Goal: Information Seeking & Learning: Learn about a topic

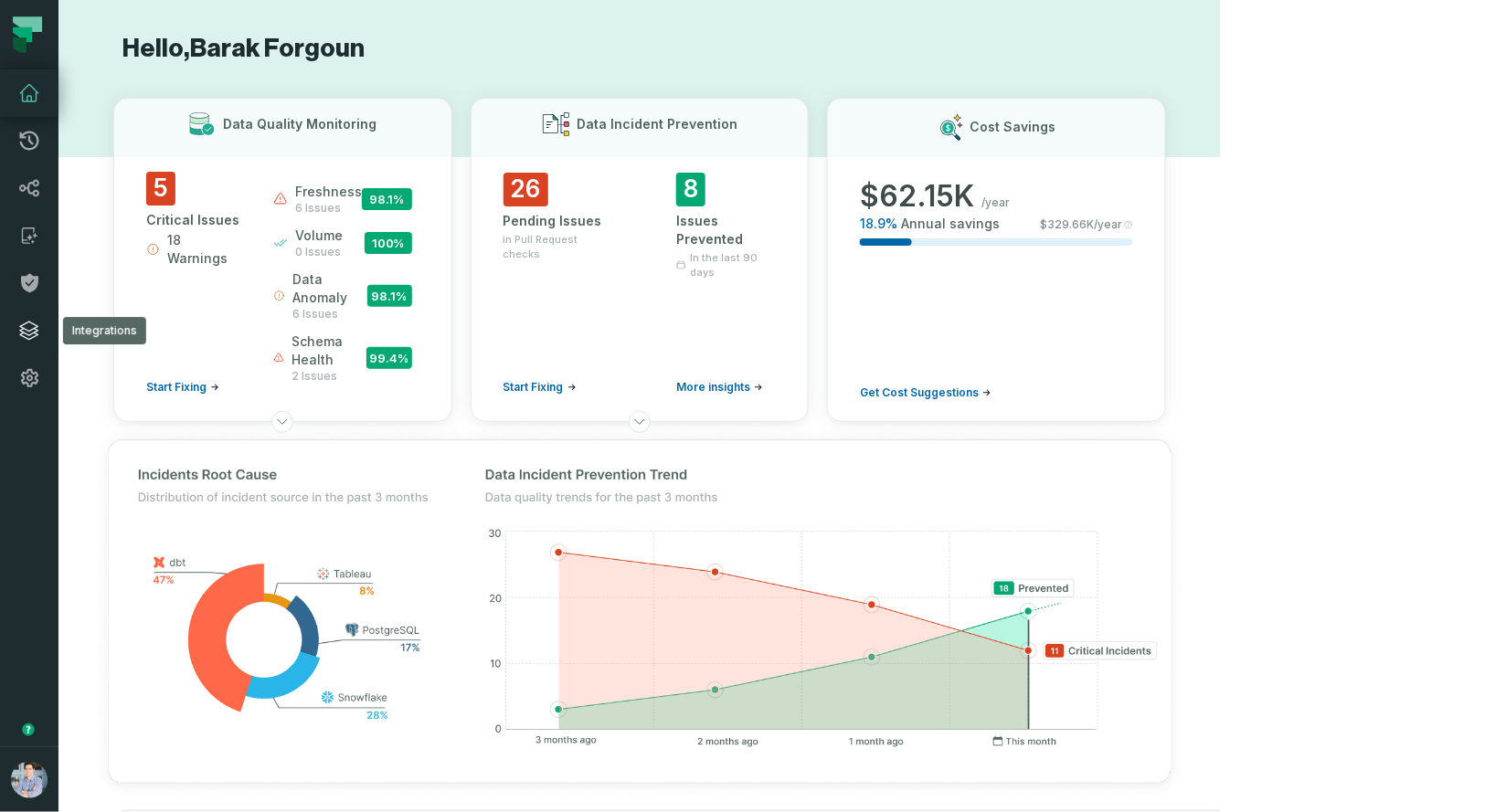
click at [25, 340] on icon at bounding box center [30, 331] width 22 height 22
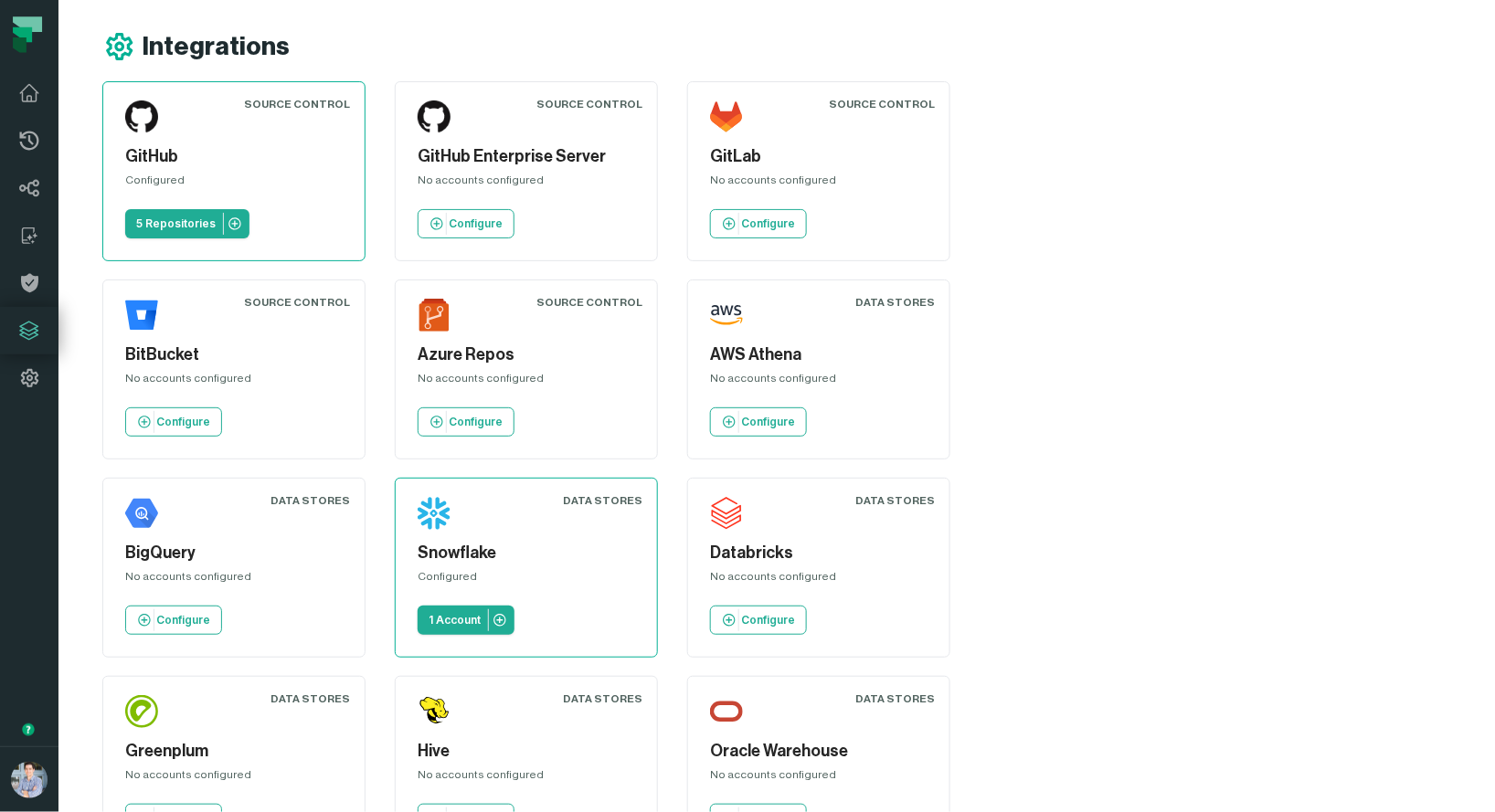
scroll to position [19, 0]
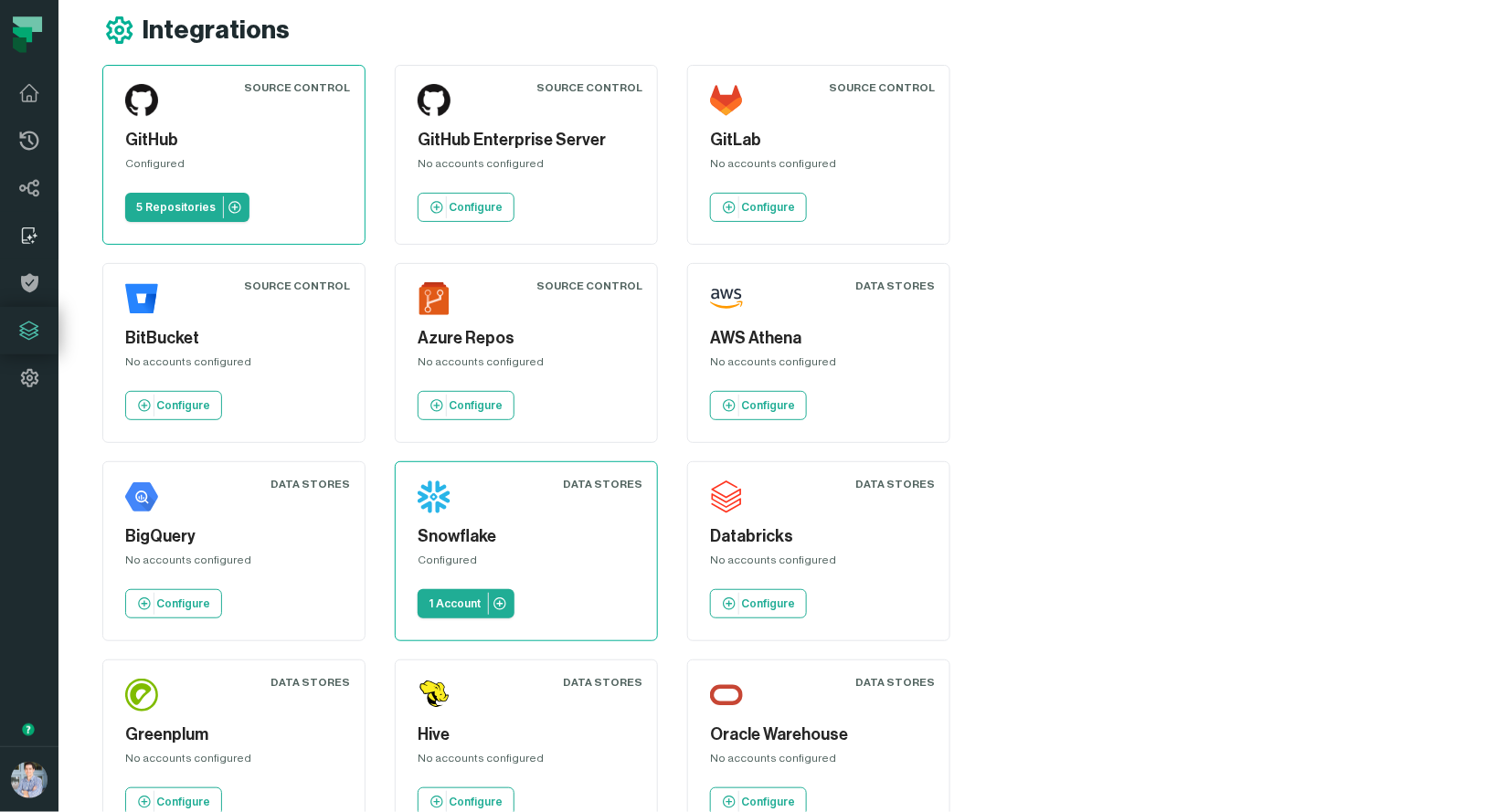
click at [34, 230] on icon at bounding box center [29, 236] width 13 height 17
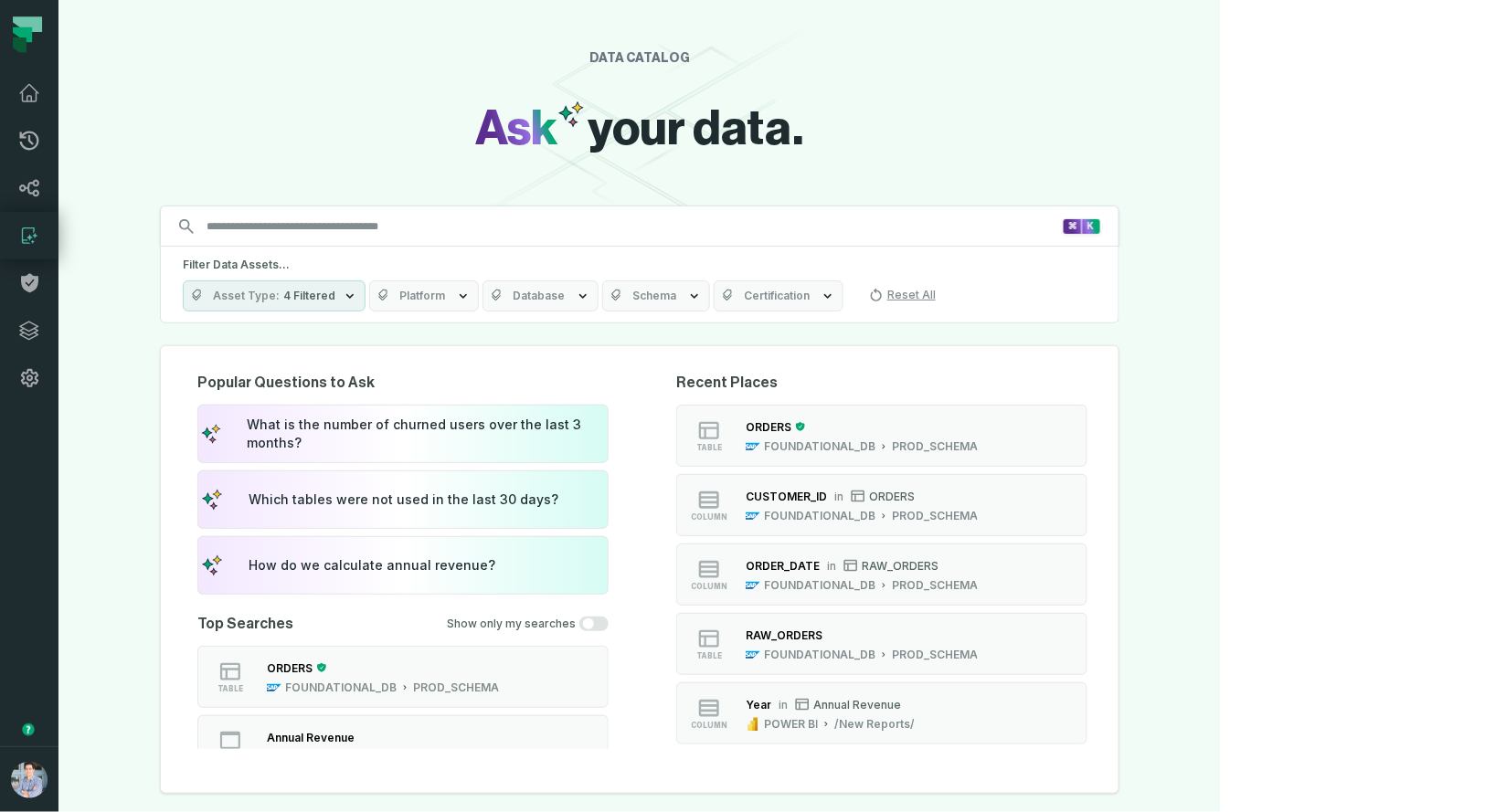
click at [34, 242] on icon at bounding box center [30, 236] width 22 height 22
click at [959, 436] on div "ORDERS FOUNDATIONAL_DB PROD_SCHEMA" at bounding box center [861, 436] width 246 height 37
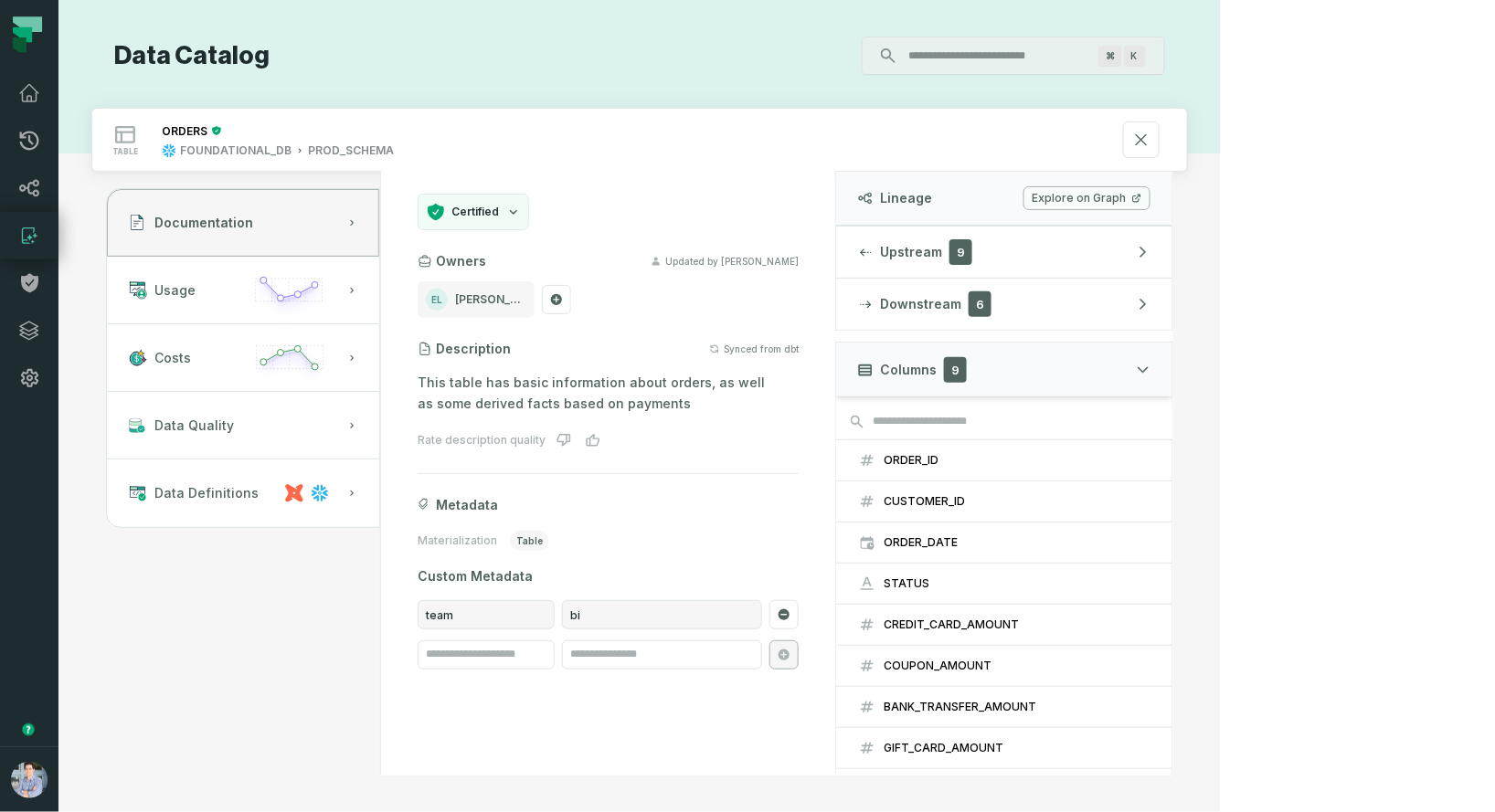
click at [942, 66] on div "⌘ K" at bounding box center [717, 56] width 895 height 39
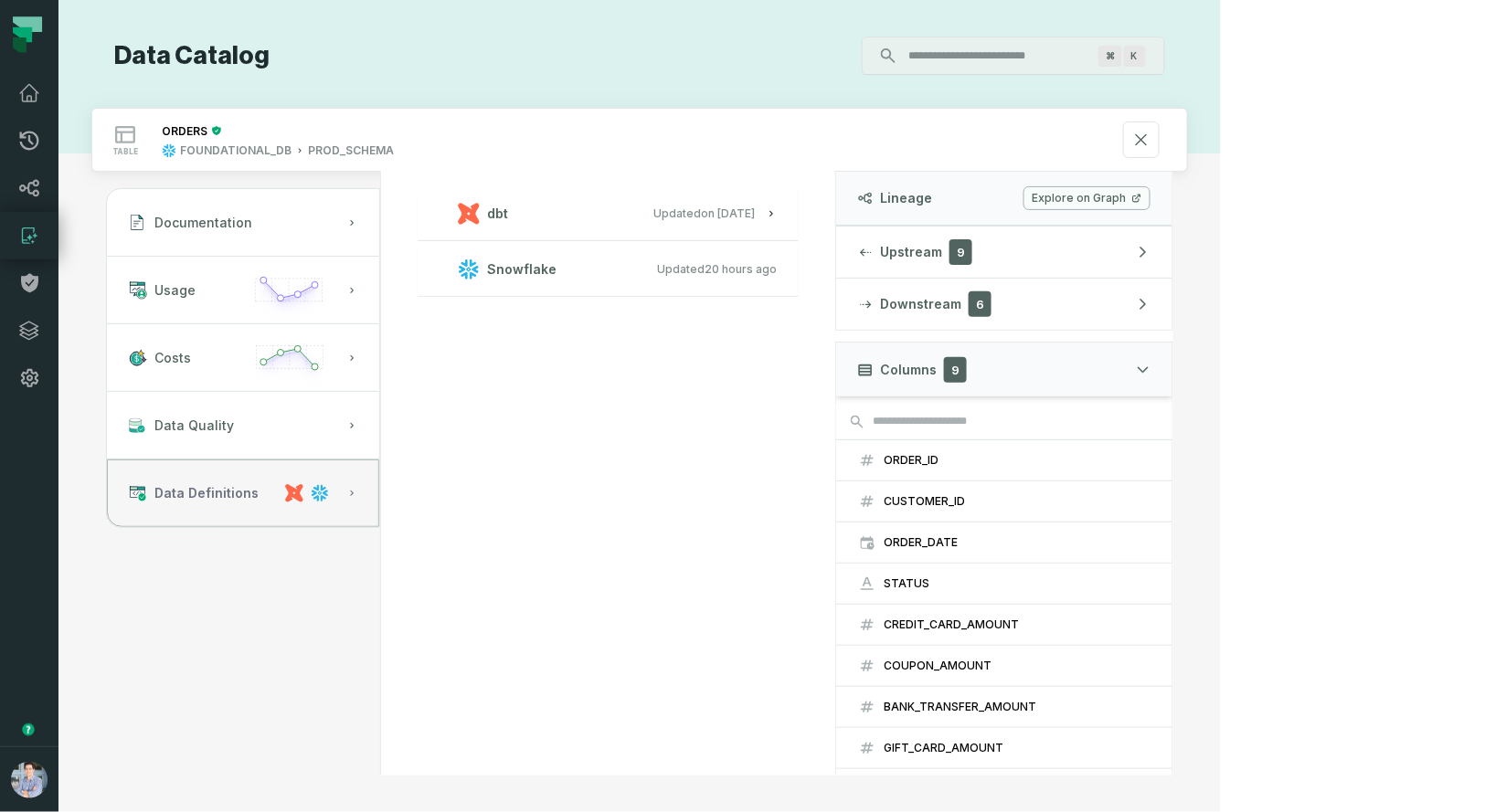
click at [326, 502] on button "Data Definitions" at bounding box center [243, 493] width 272 height 67
click at [755, 208] on relative-time "[DATE] 1:15:21 PM" at bounding box center [727, 213] width 54 height 14
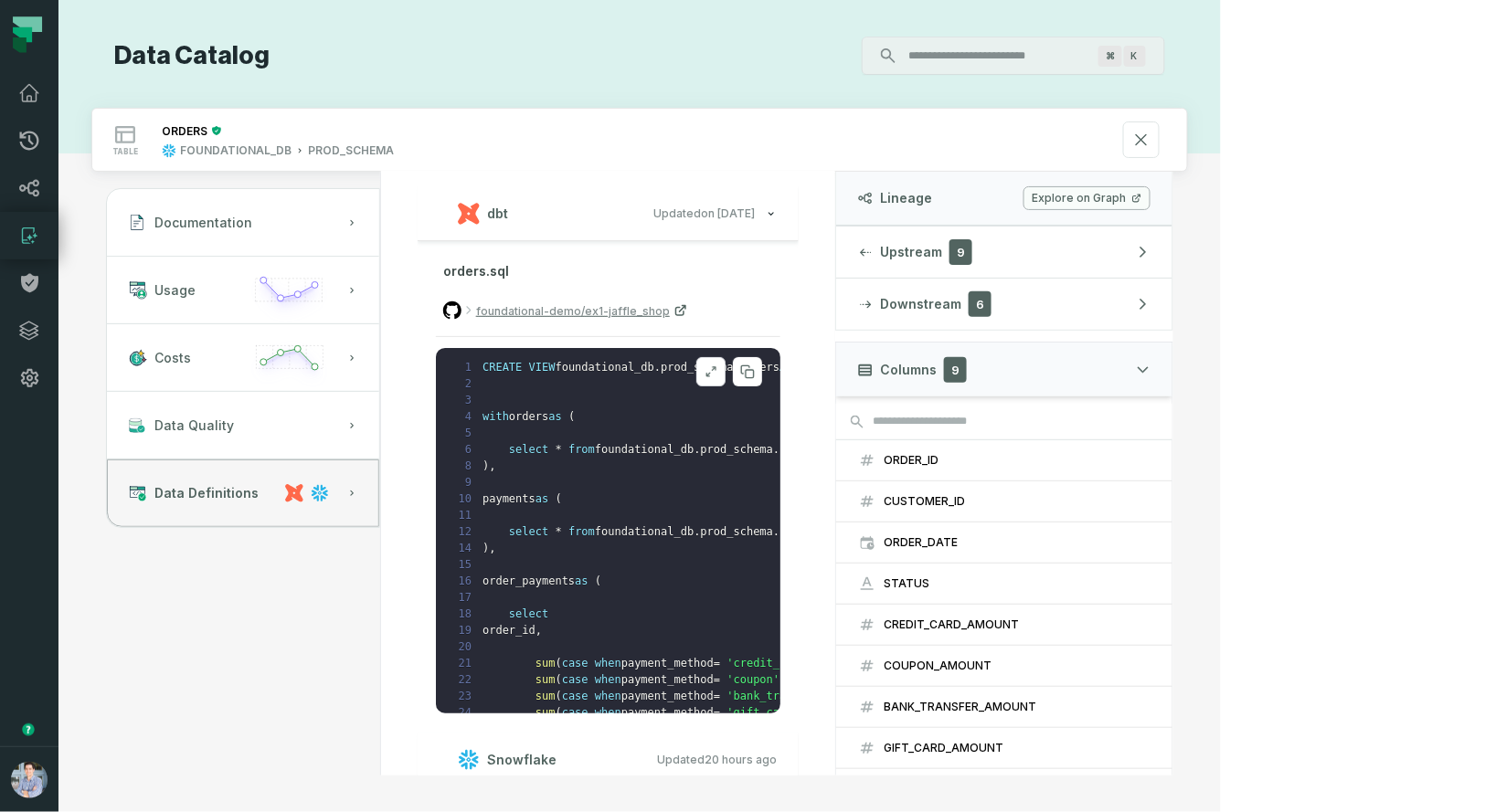
click at [725, 377] on button at bounding box center [712, 372] width 30 height 30
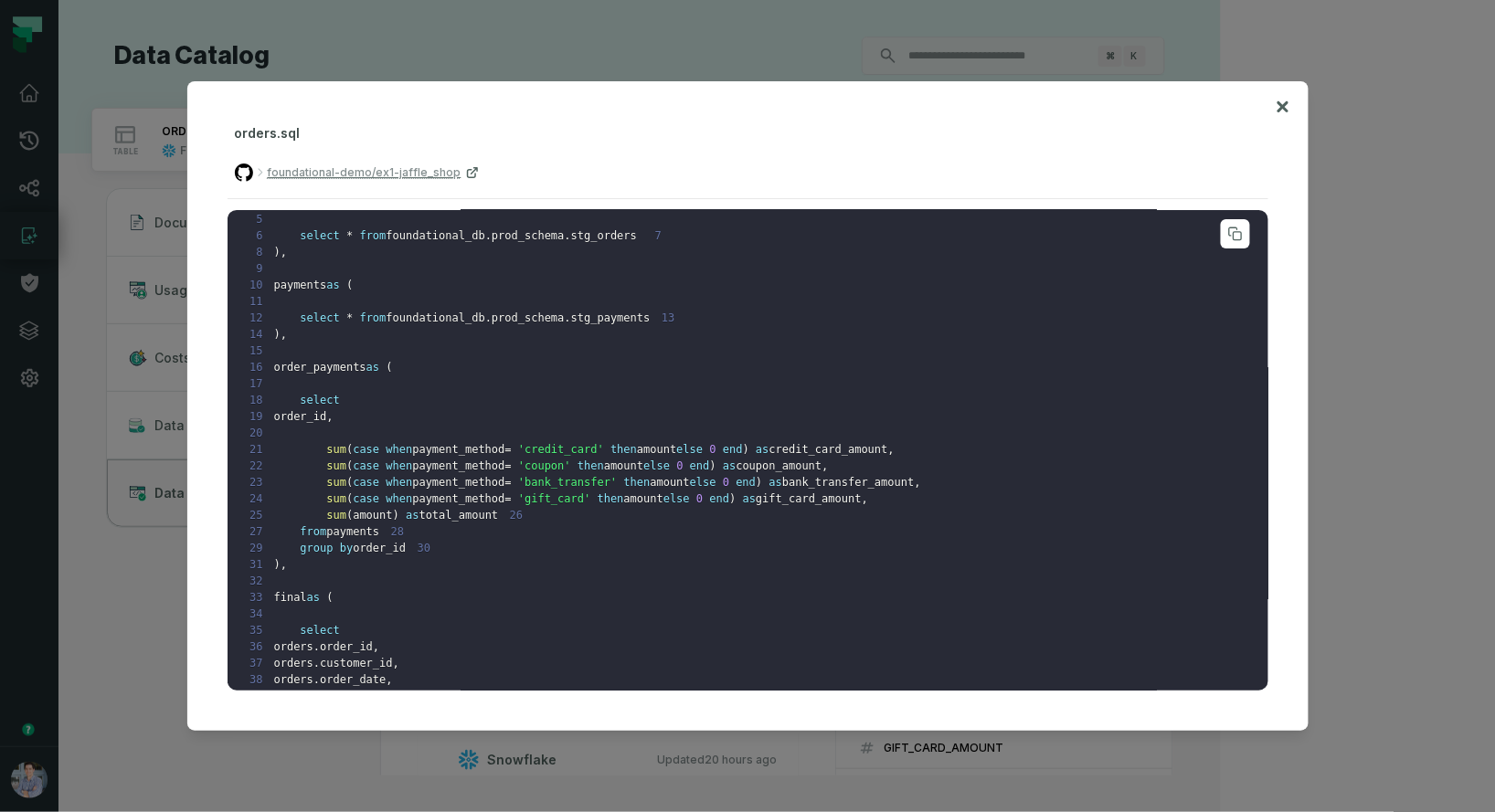
scroll to position [527, 0]
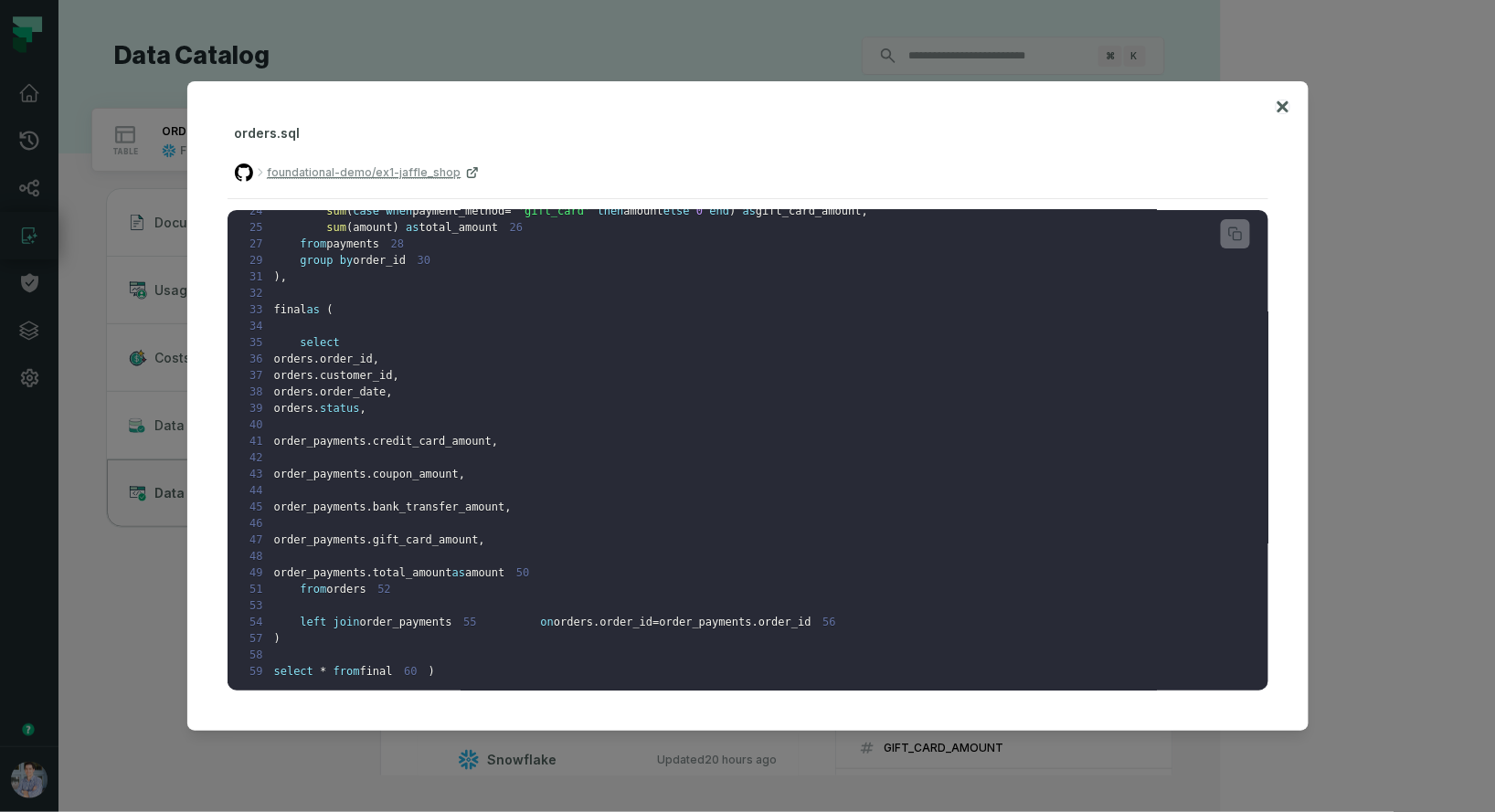
click at [1284, 100] on icon at bounding box center [1283, 107] width 13 height 22
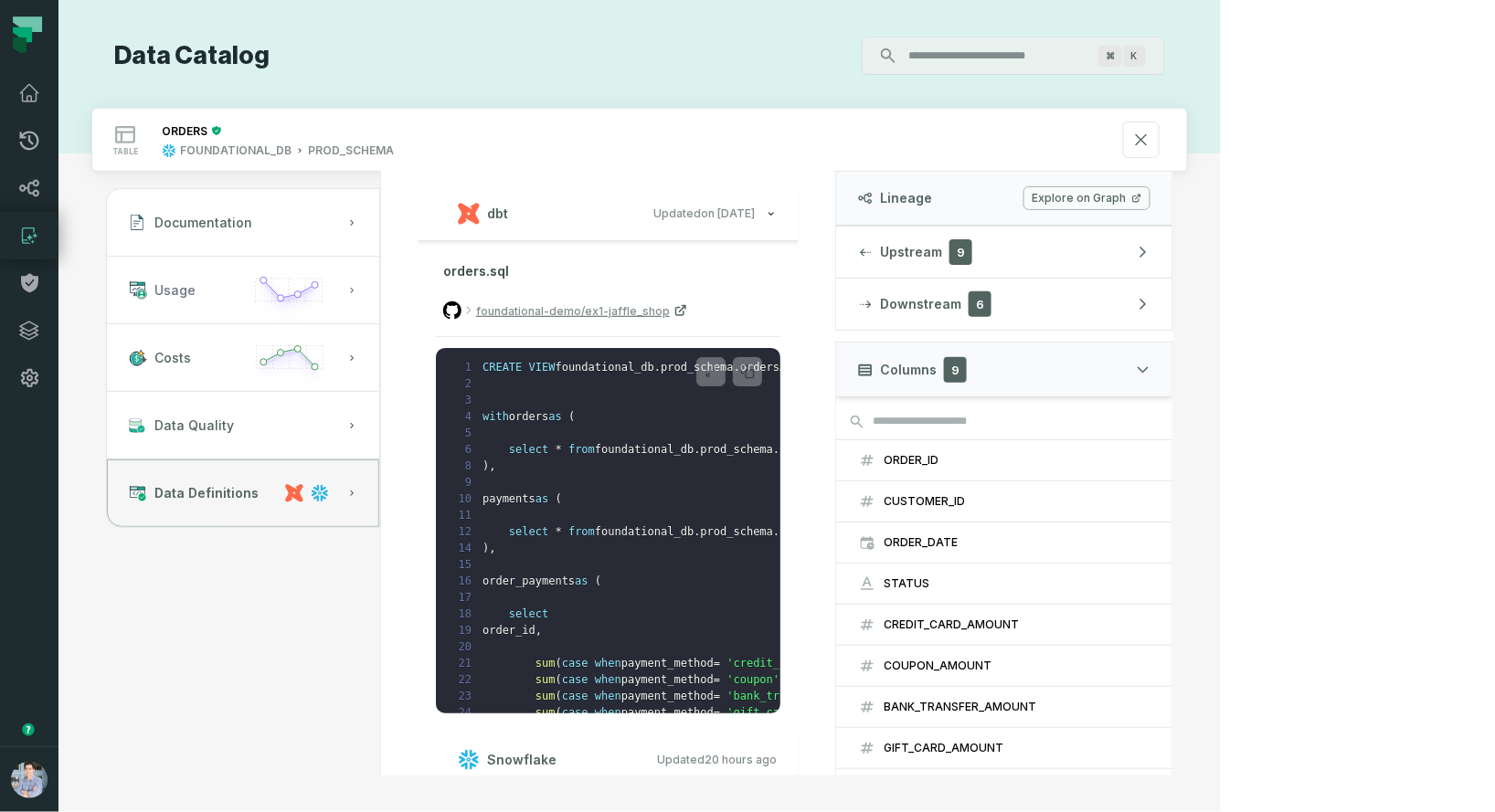
click at [331, 317] on icon "button" at bounding box center [289, 297] width 85 height 52
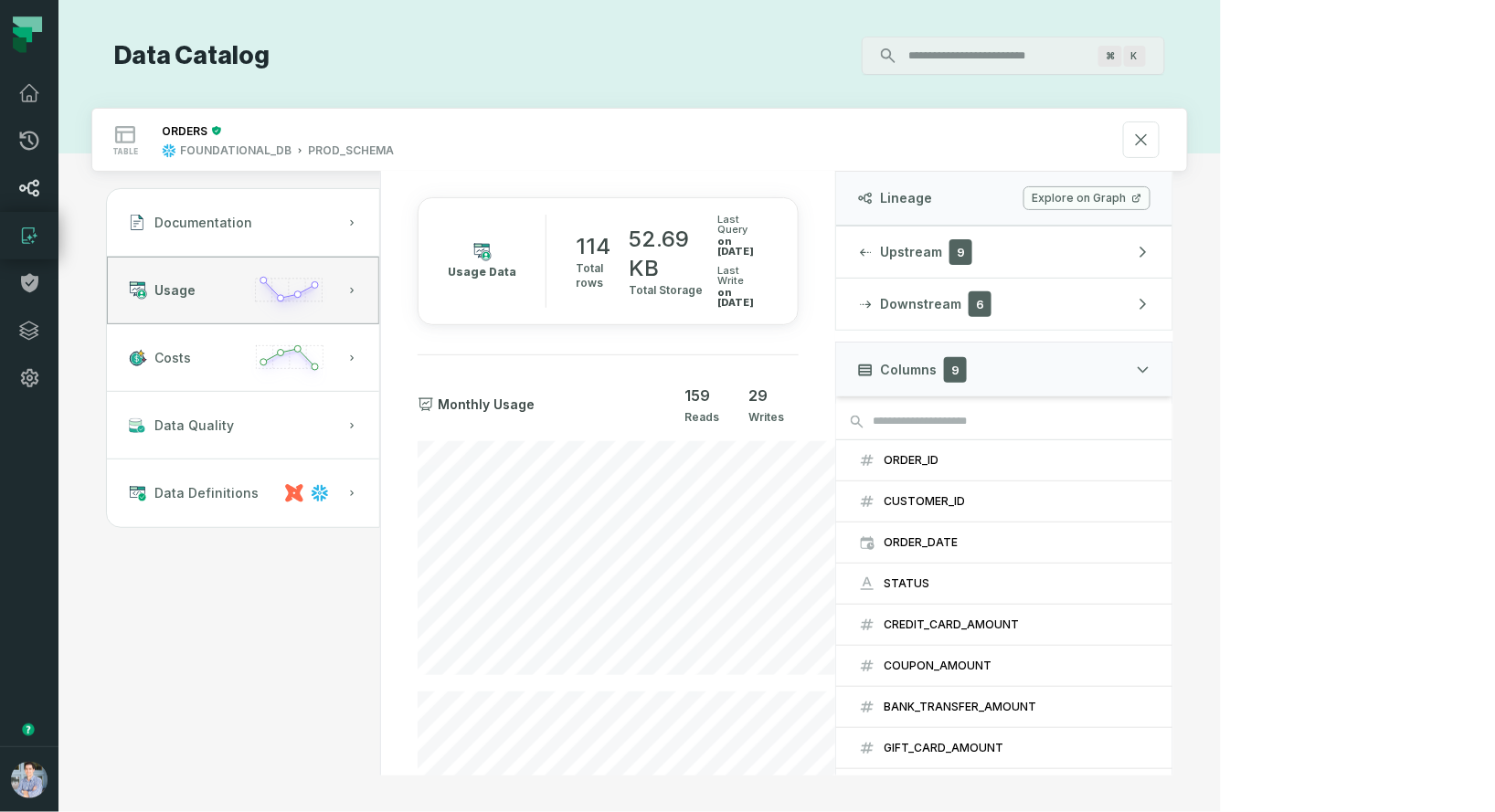
click at [35, 197] on icon at bounding box center [30, 188] width 22 height 22
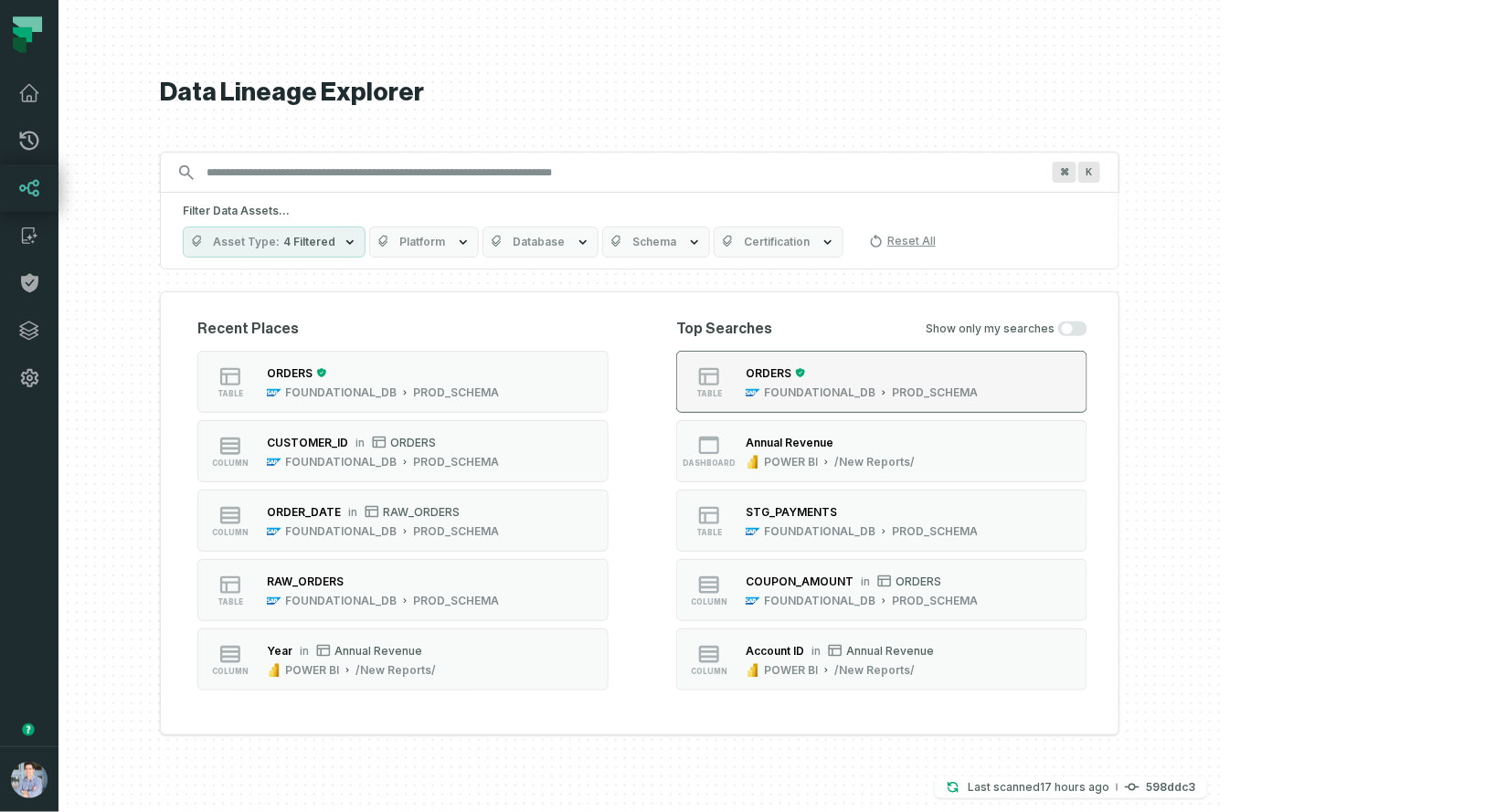
click at [791, 370] on div "ORDERS" at bounding box center [769, 373] width 46 height 14
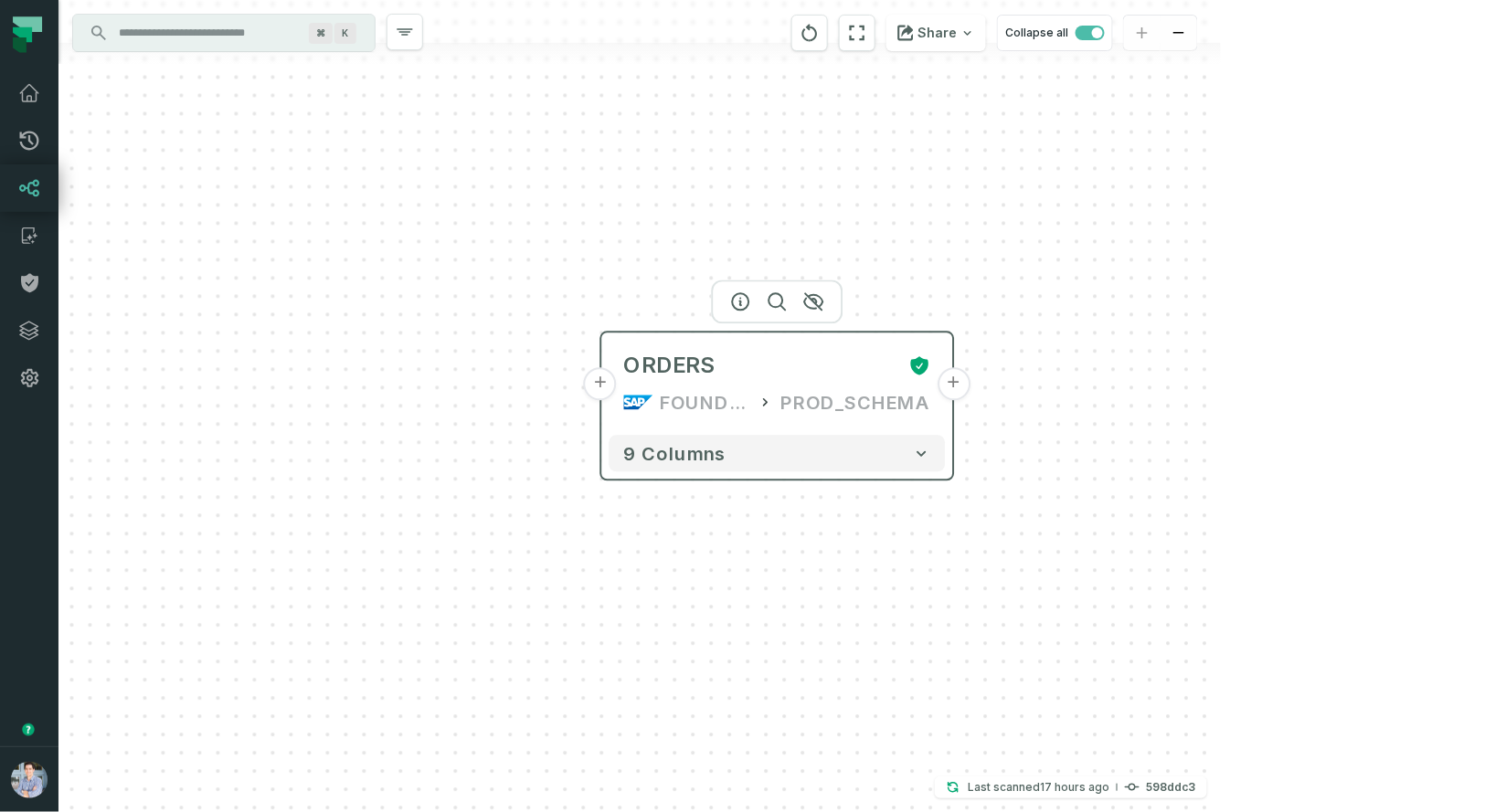
click at [954, 389] on button "+" at bounding box center [954, 385] width 33 height 33
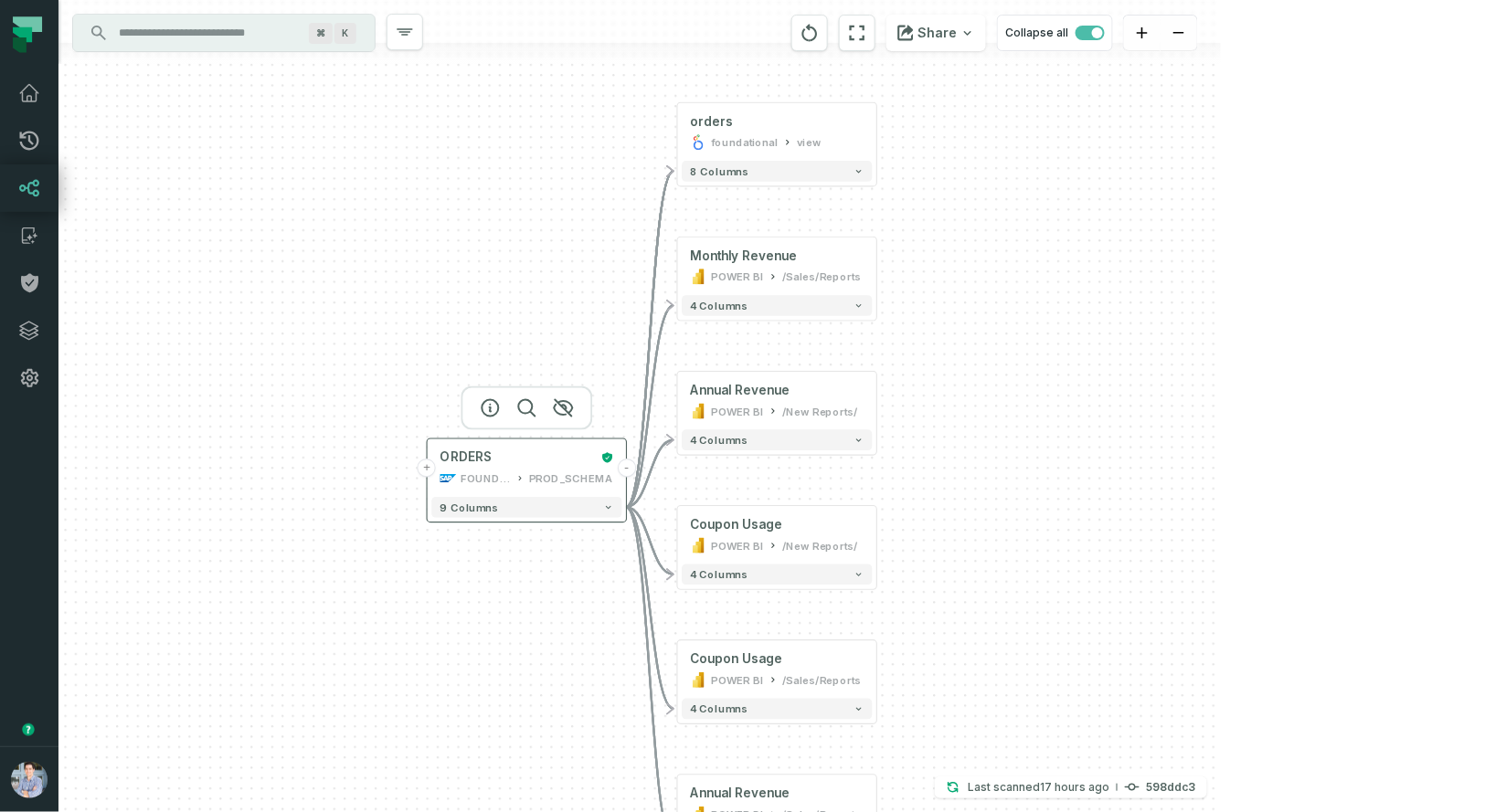
click at [428, 472] on button "+" at bounding box center [427, 468] width 18 height 18
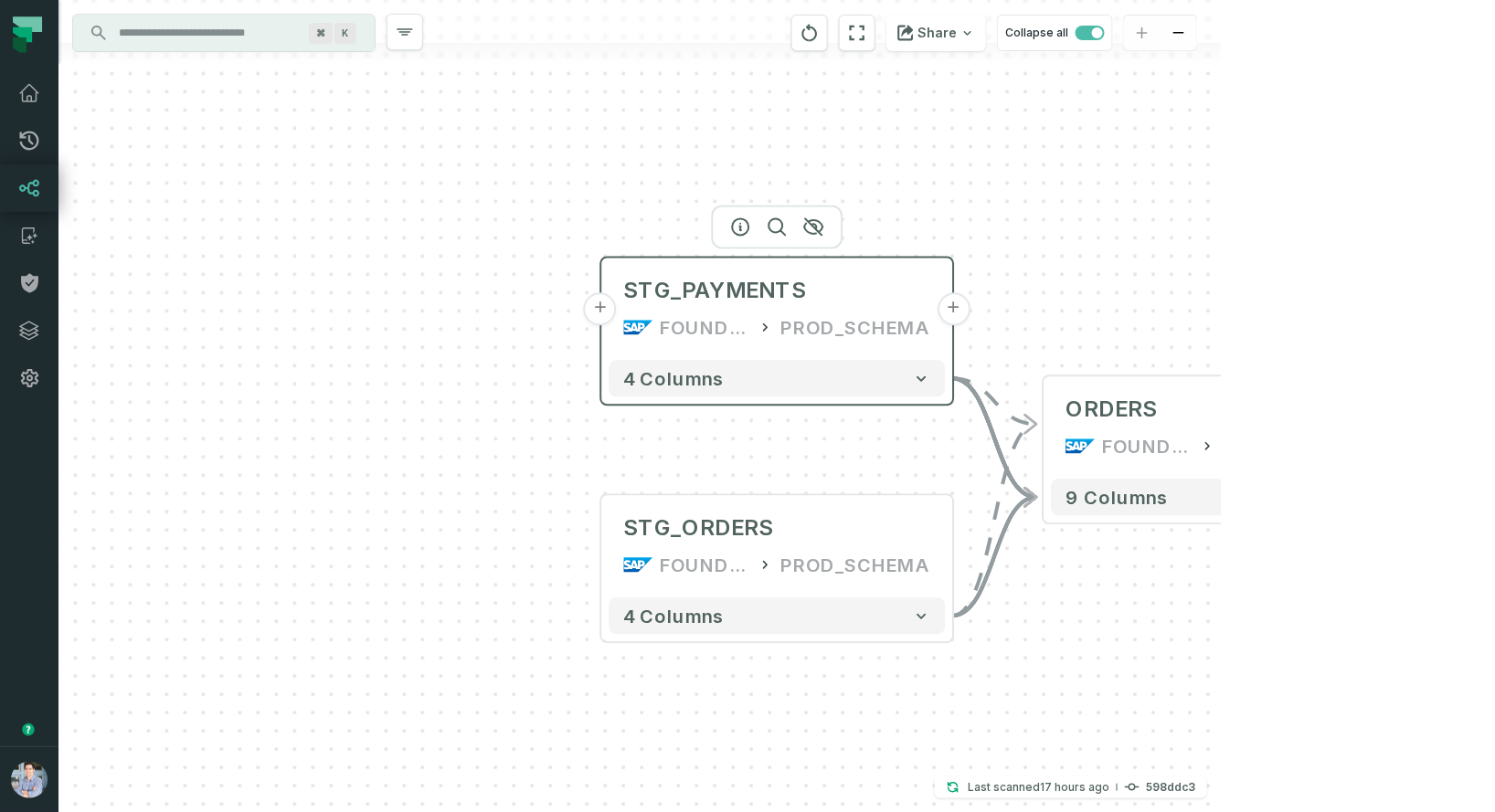
click at [594, 313] on button "+" at bounding box center [601, 310] width 33 height 33
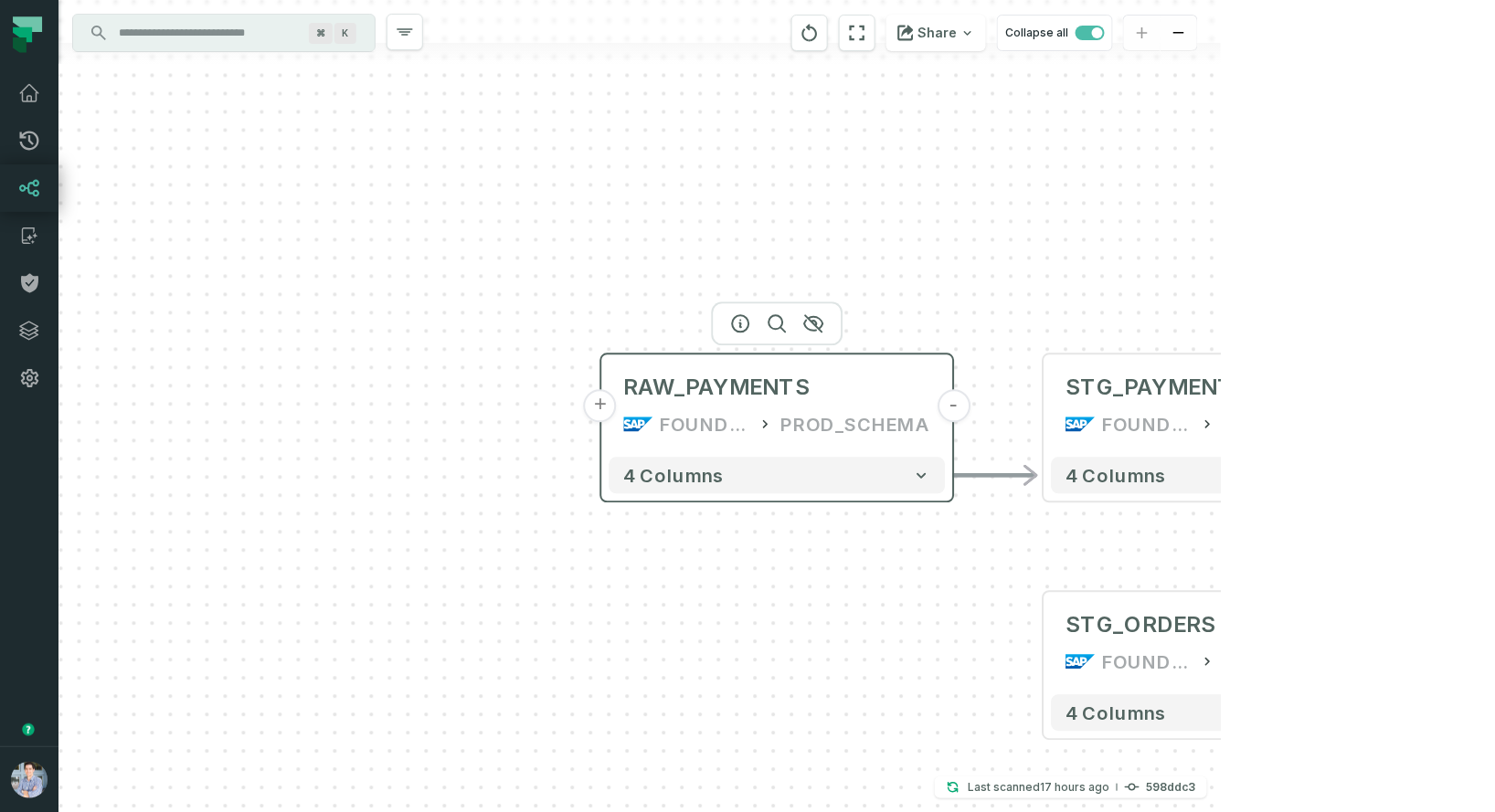
click at [592, 400] on button "+" at bounding box center [601, 407] width 33 height 33
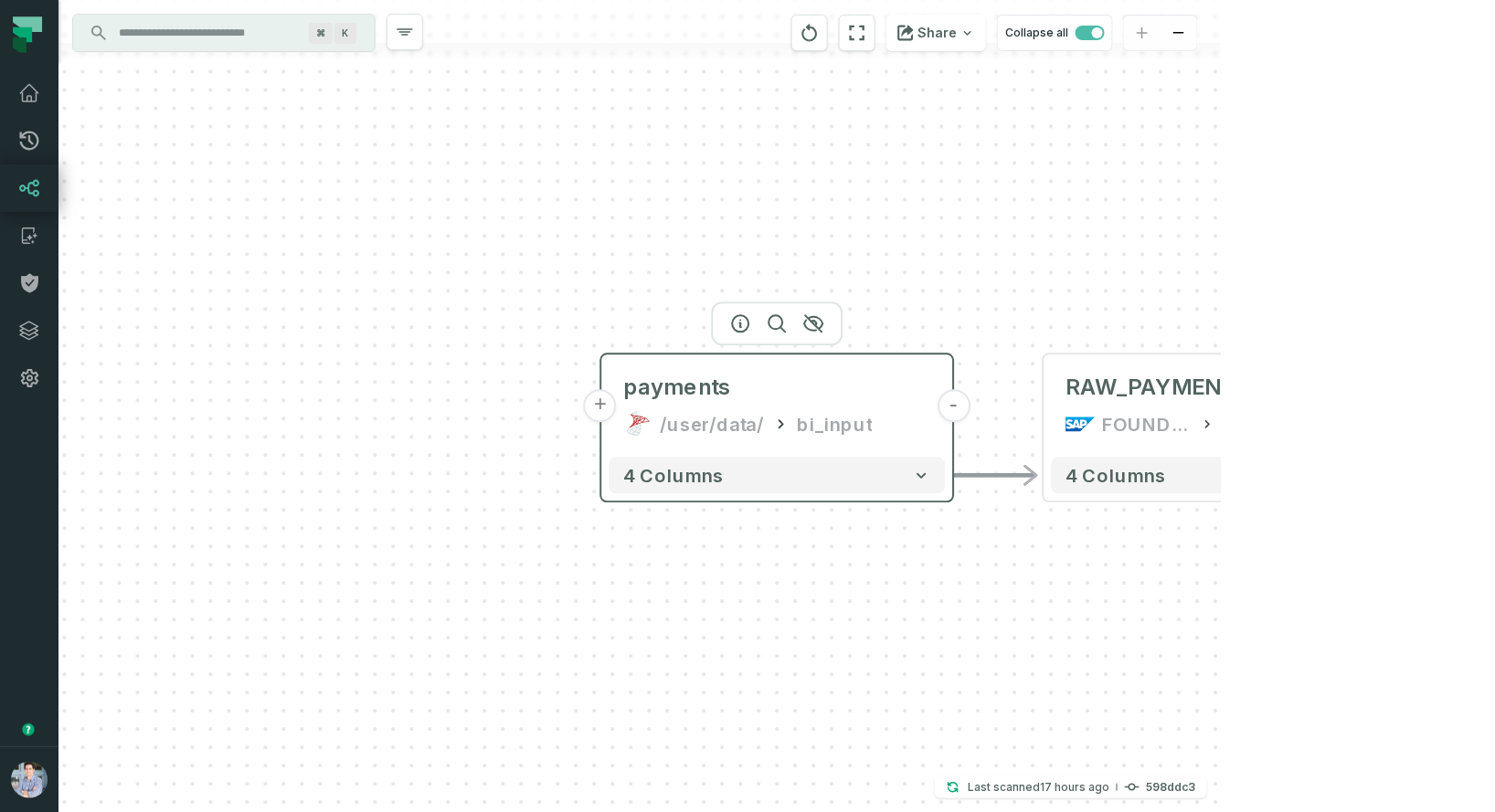
click at [601, 401] on button "+" at bounding box center [601, 407] width 33 height 33
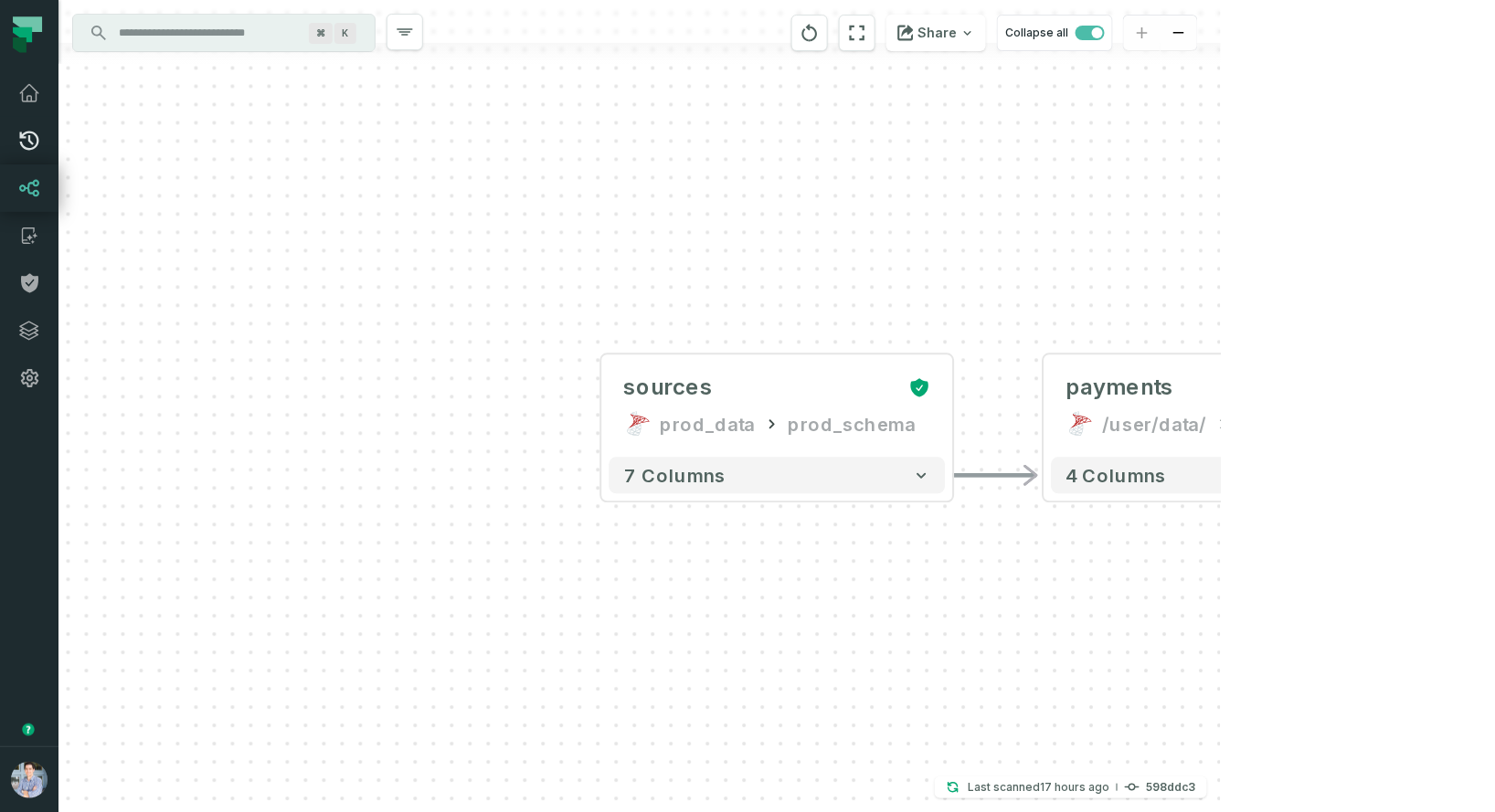
click at [35, 150] on icon at bounding box center [30, 141] width 22 height 22
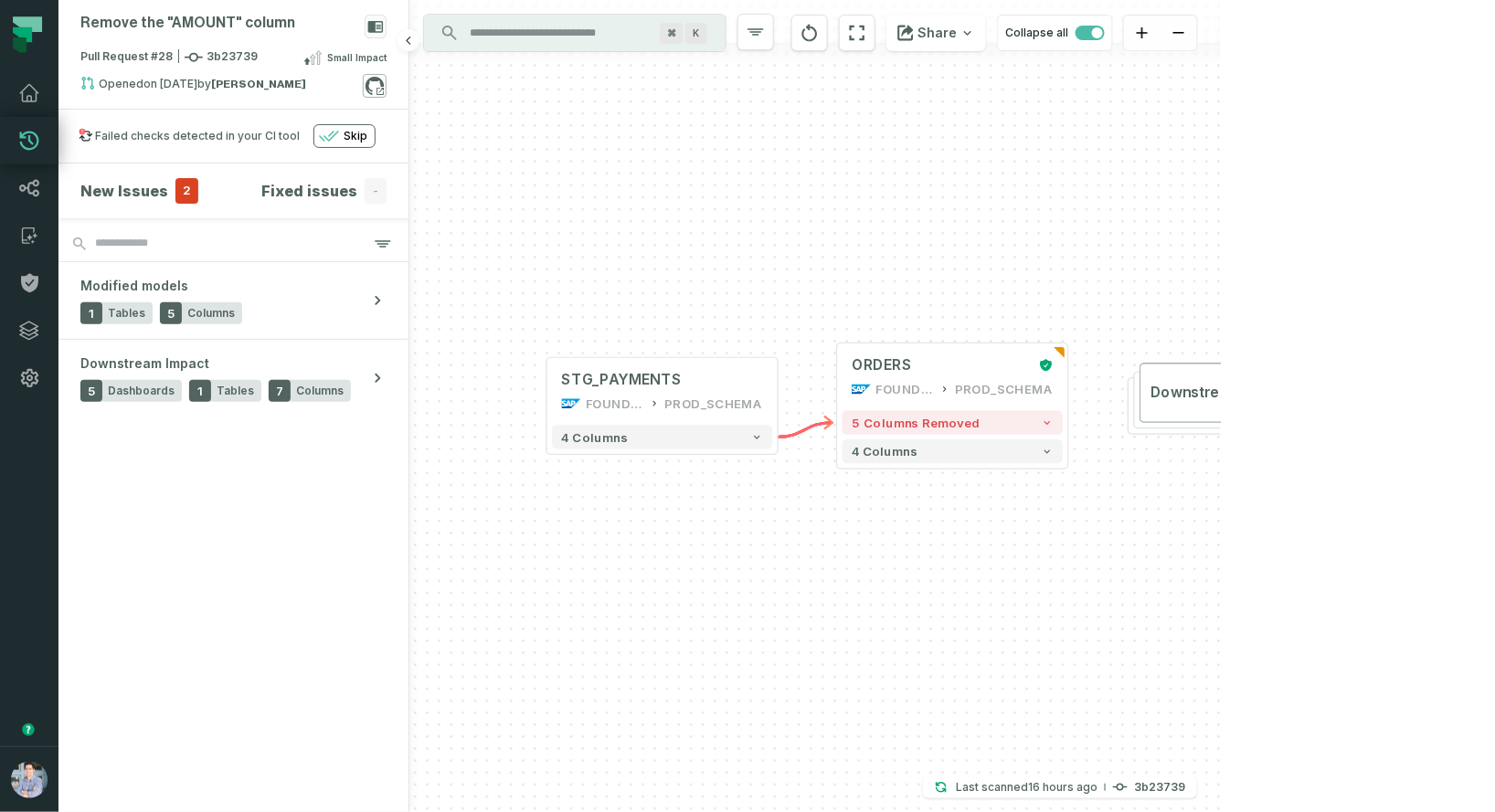
click at [378, 81] on icon at bounding box center [375, 86] width 24 height 24
click at [1046, 426] on icon "button" at bounding box center [1047, 423] width 12 height 12
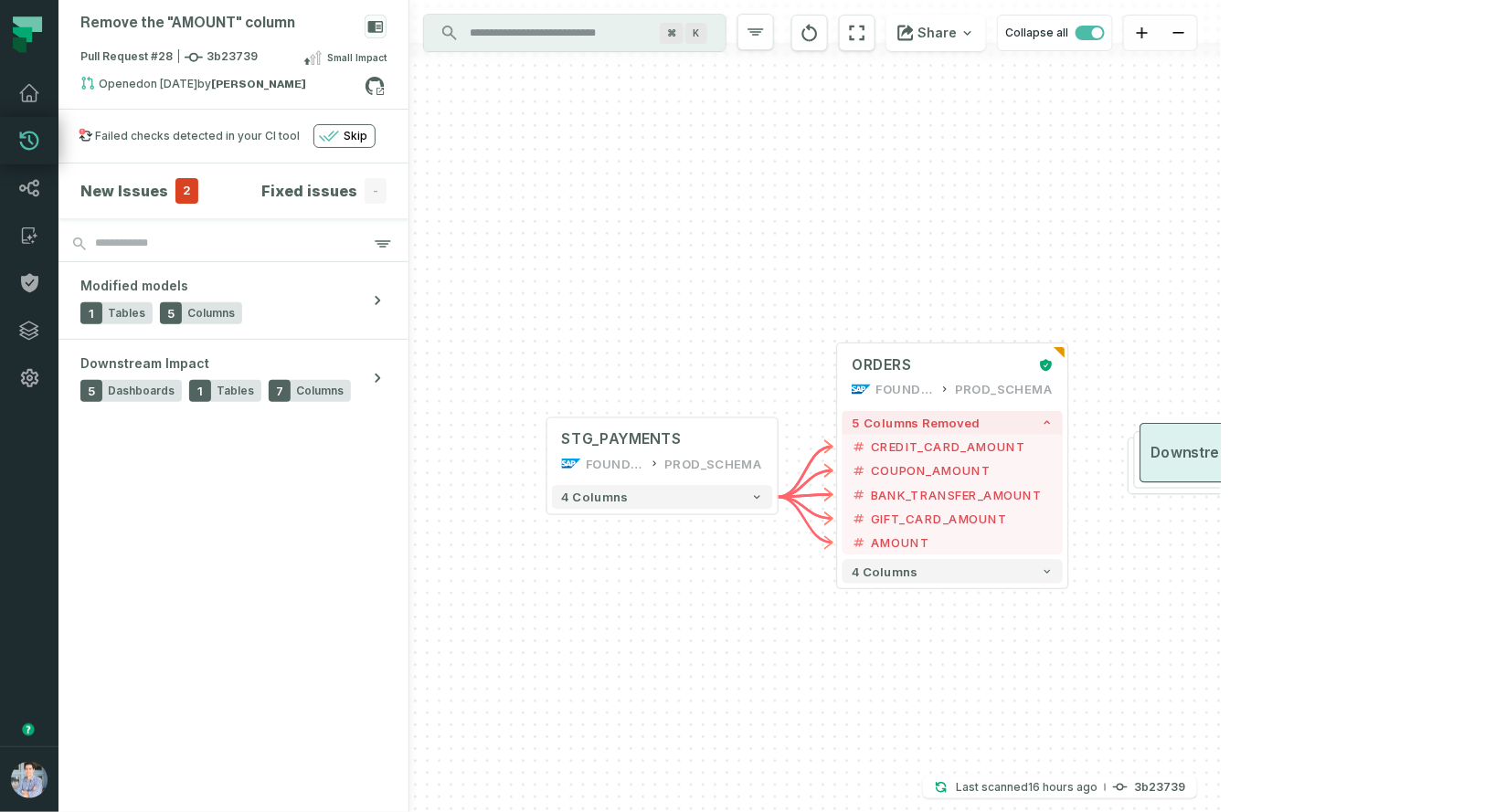
click at [1265, 435] on button "Downstream Impact 6" at bounding box center [1255, 452] width 231 height 60
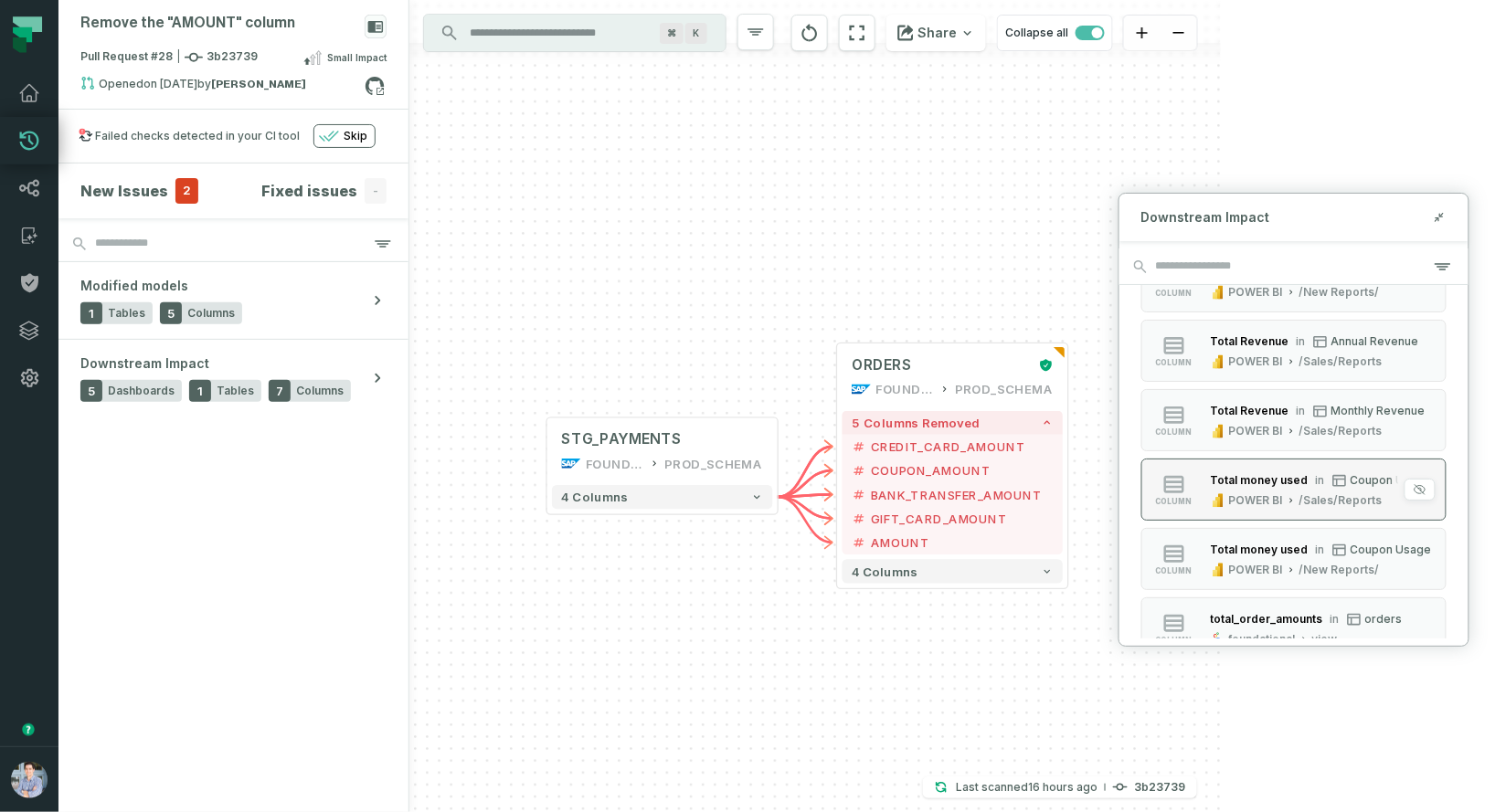
scroll to position [663, 0]
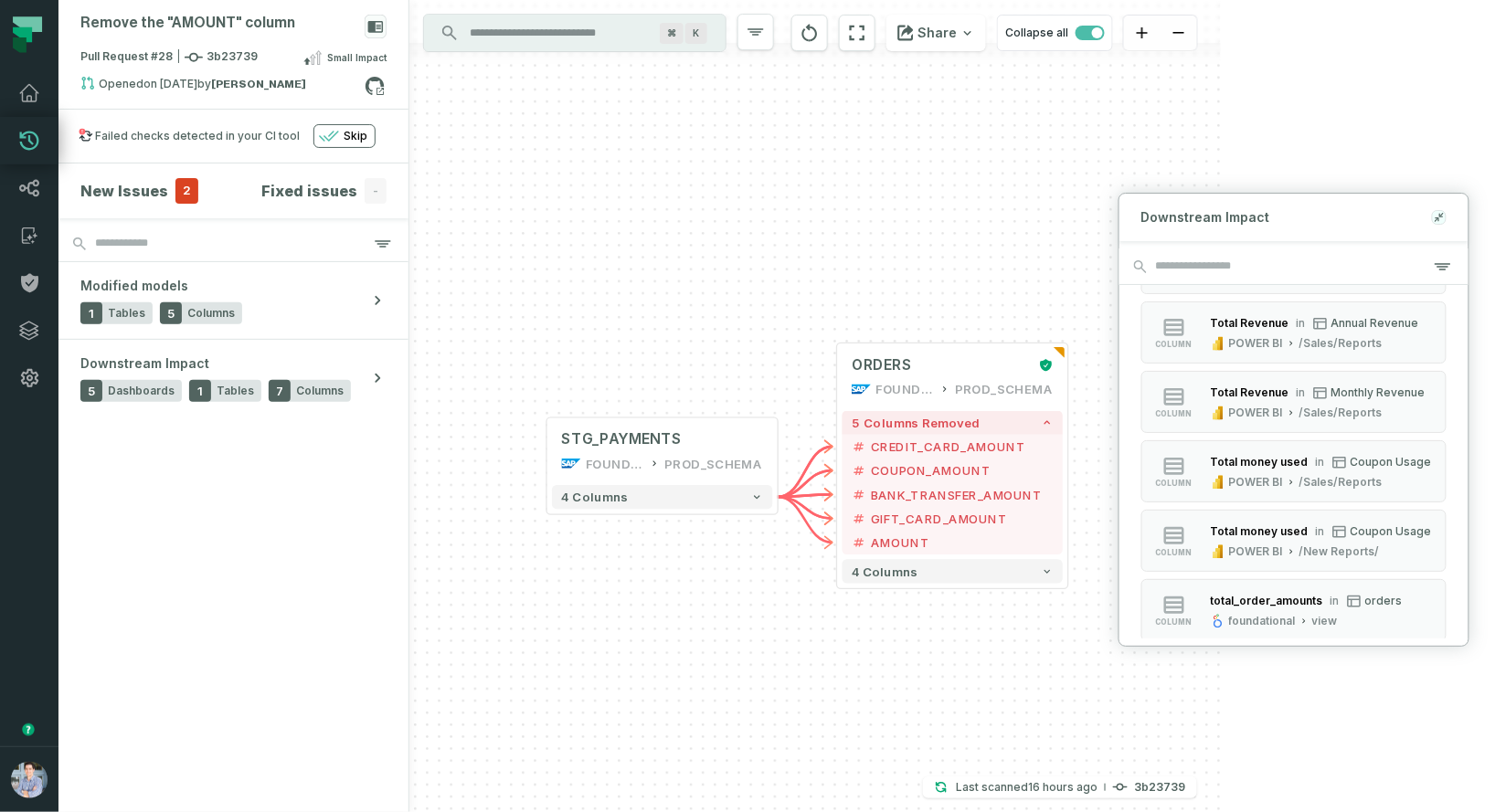
click at [1437, 221] on icon at bounding box center [1437, 221] width 4 height 4
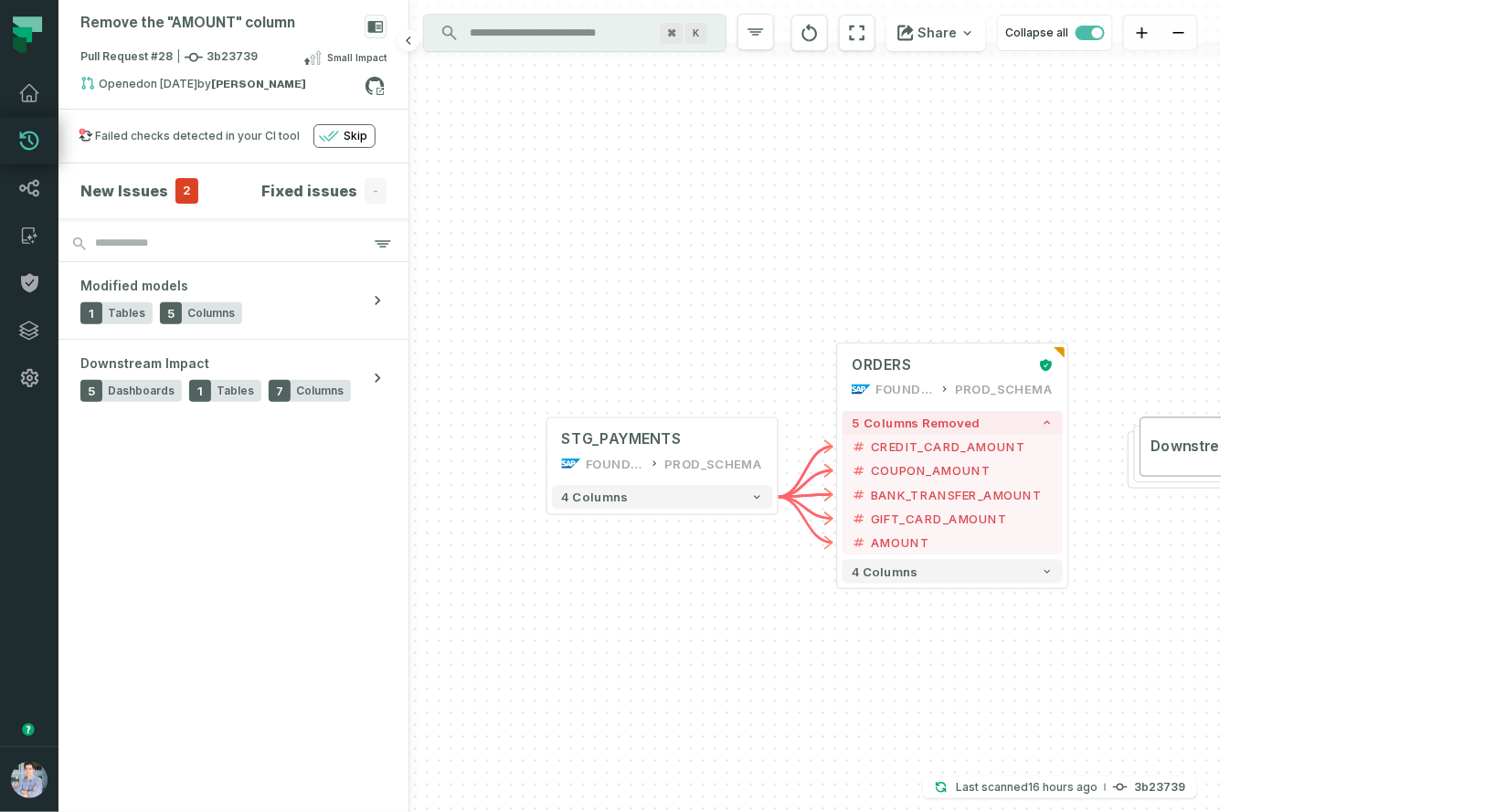
click at [169, 195] on div "New Issues 2" at bounding box center [139, 191] width 118 height 26
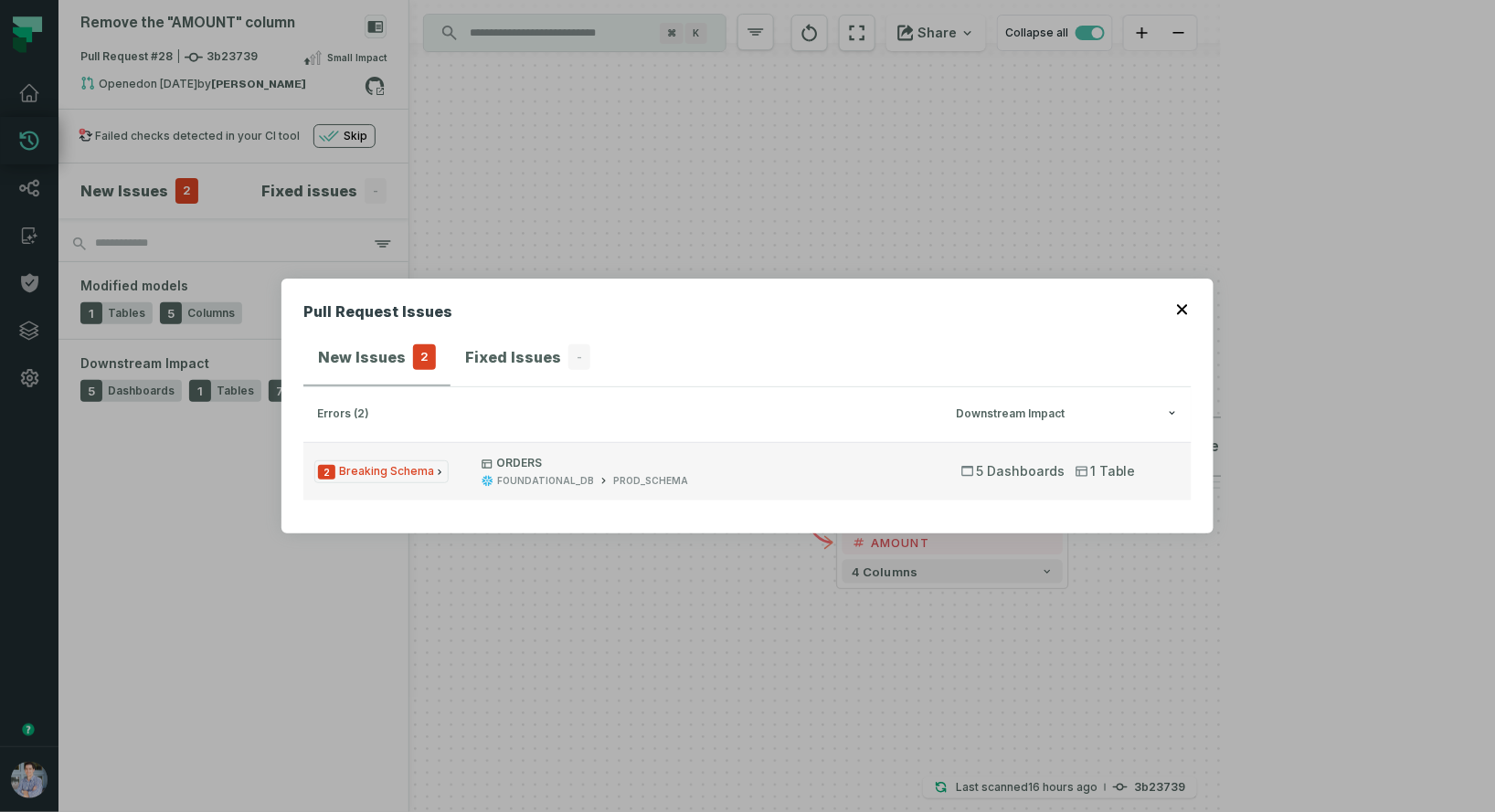
click at [544, 463] on p "ORDERS" at bounding box center [705, 463] width 447 height 15
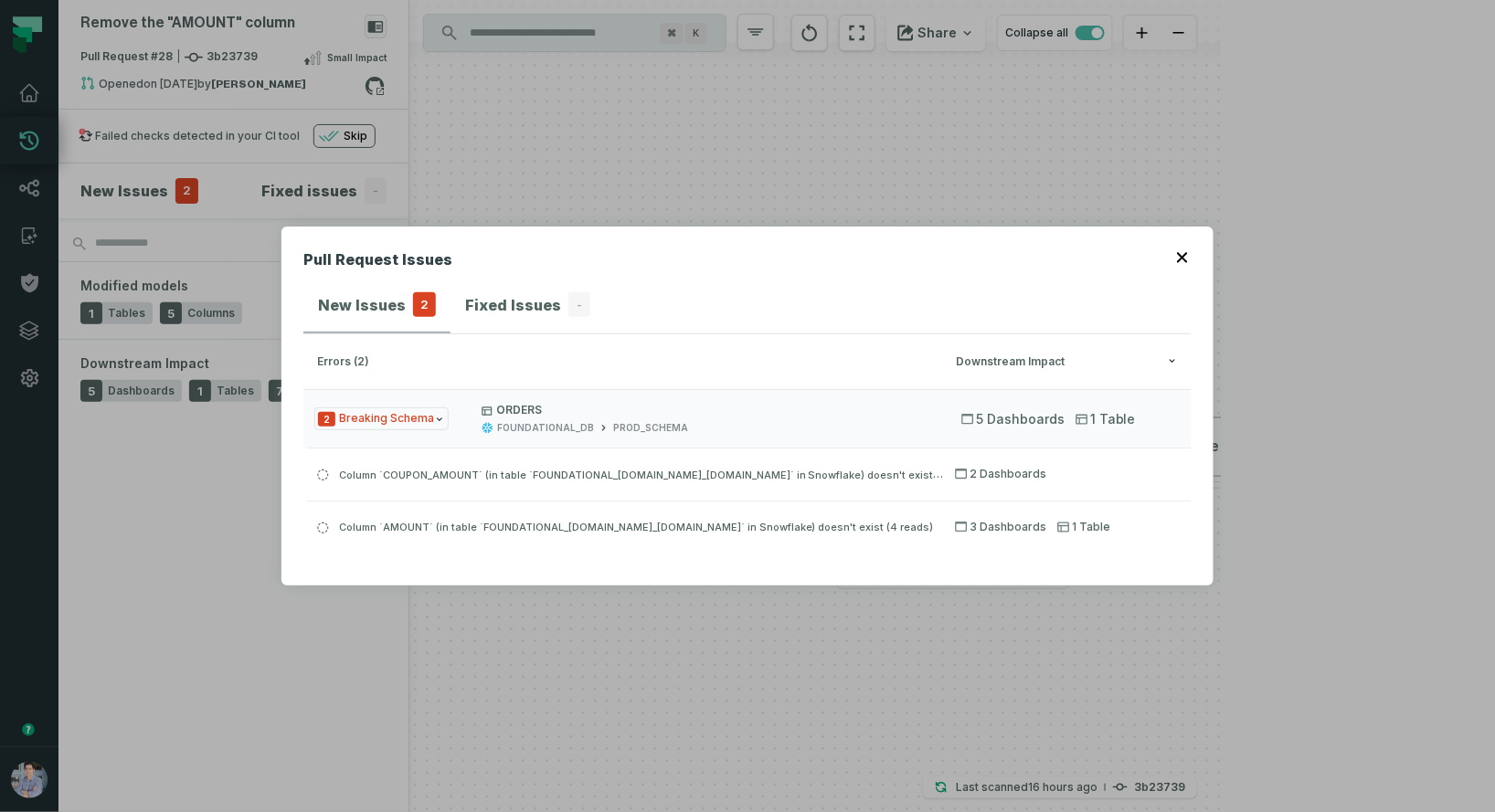
click at [1183, 257] on icon "button" at bounding box center [1181, 257] width 10 height 10
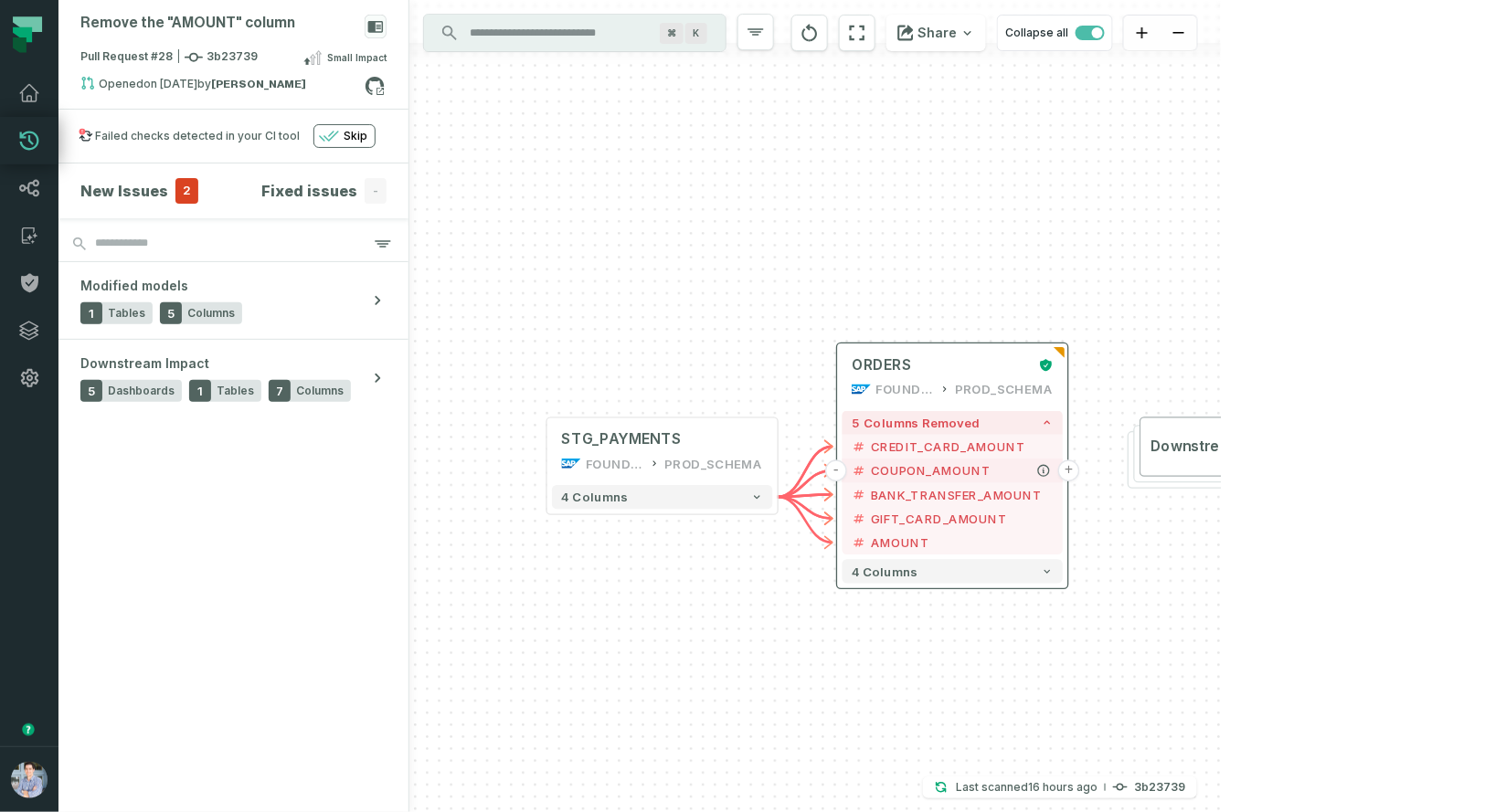
click at [1076, 469] on button "+" at bounding box center [1070, 472] width 22 height 22
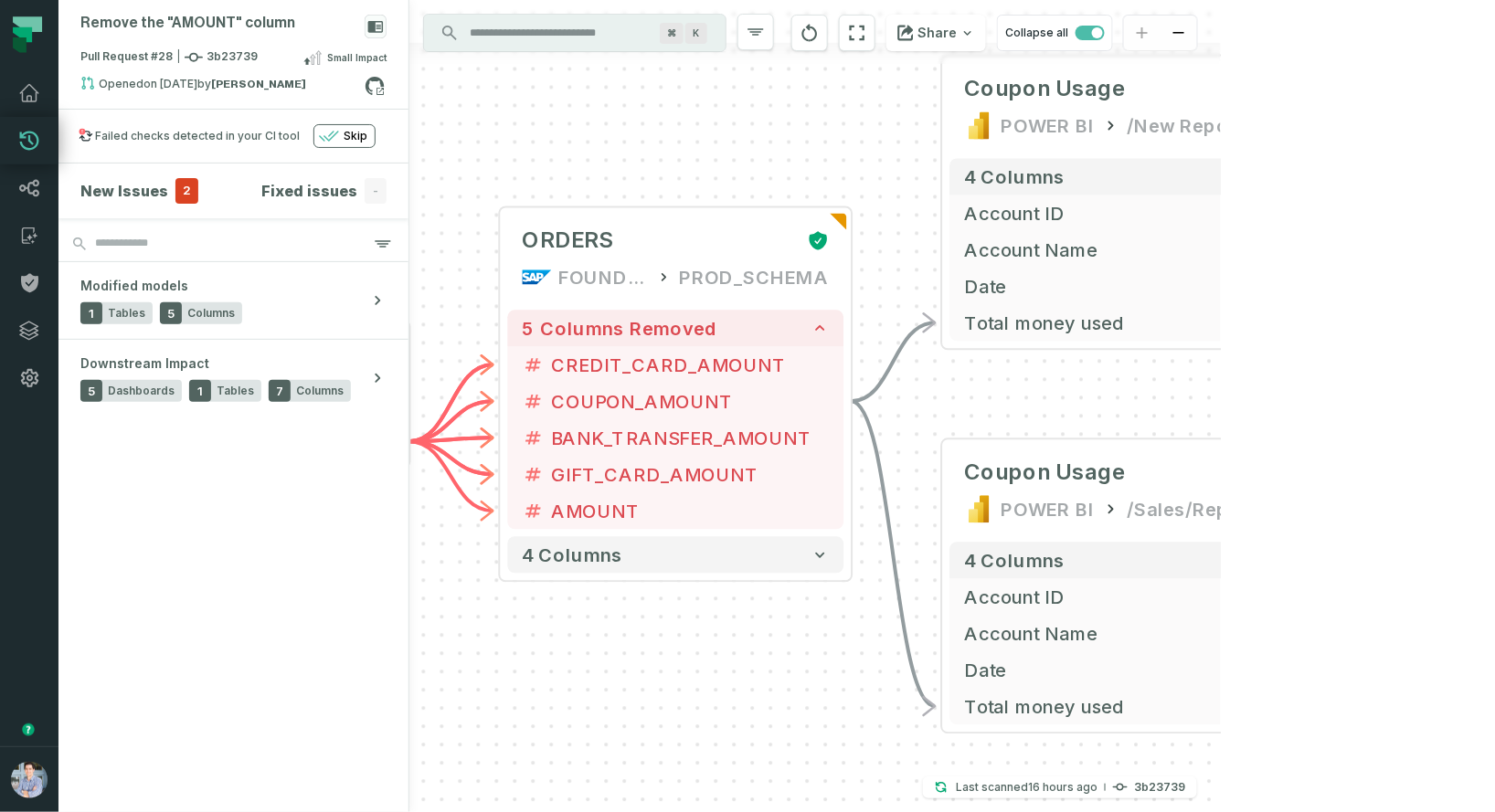
drag, startPoint x: 664, startPoint y: 316, endPoint x: 825, endPoint y: 115, distance: 257.5
click at [825, 115] on div "+ Coupon Usage POWER BI /New Reports/ 4 columns + Account ID + Account Name + D…" at bounding box center [815, 406] width 811 height 812
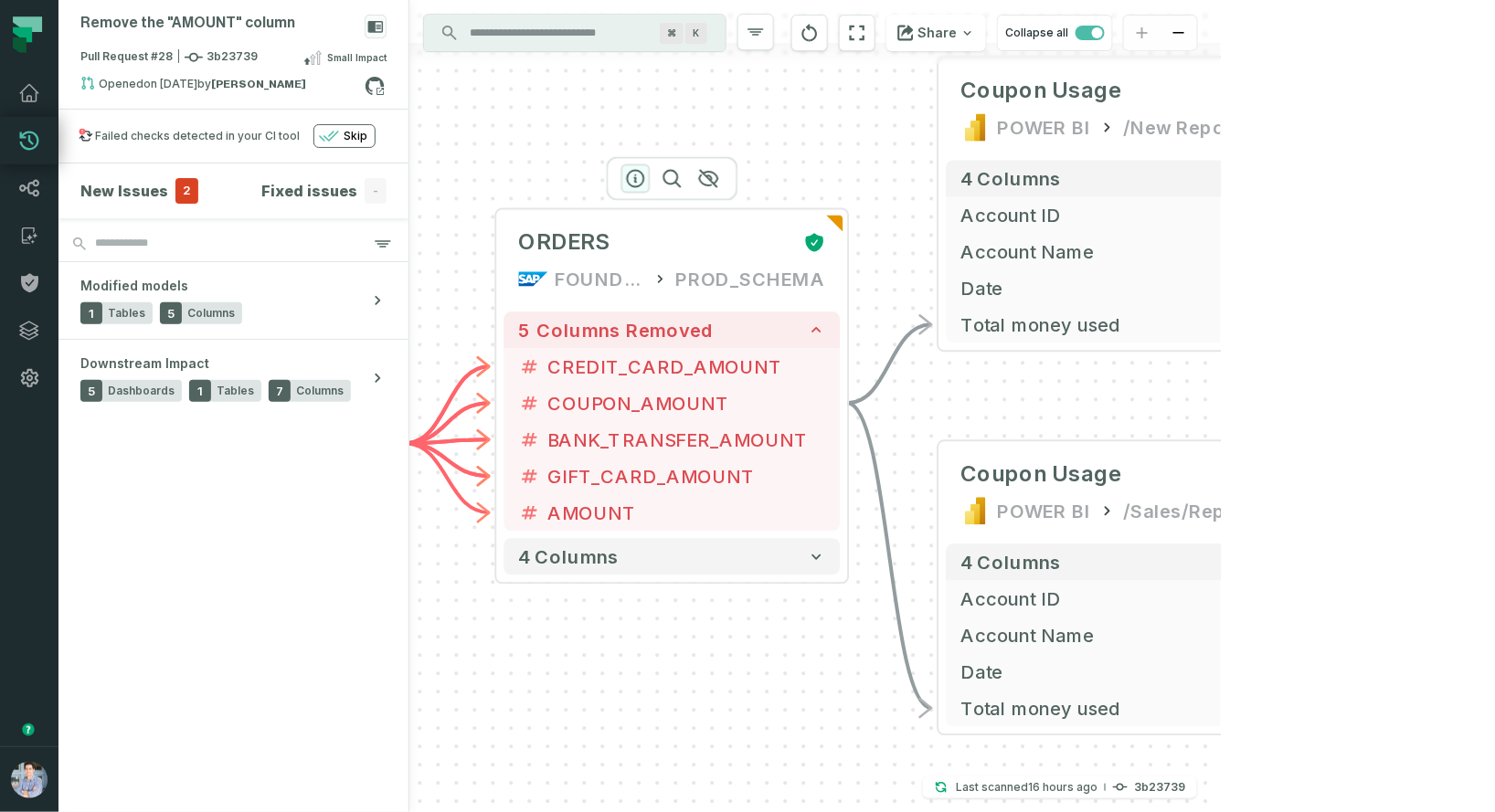
click at [638, 177] on icon "button" at bounding box center [636, 179] width 22 height 22
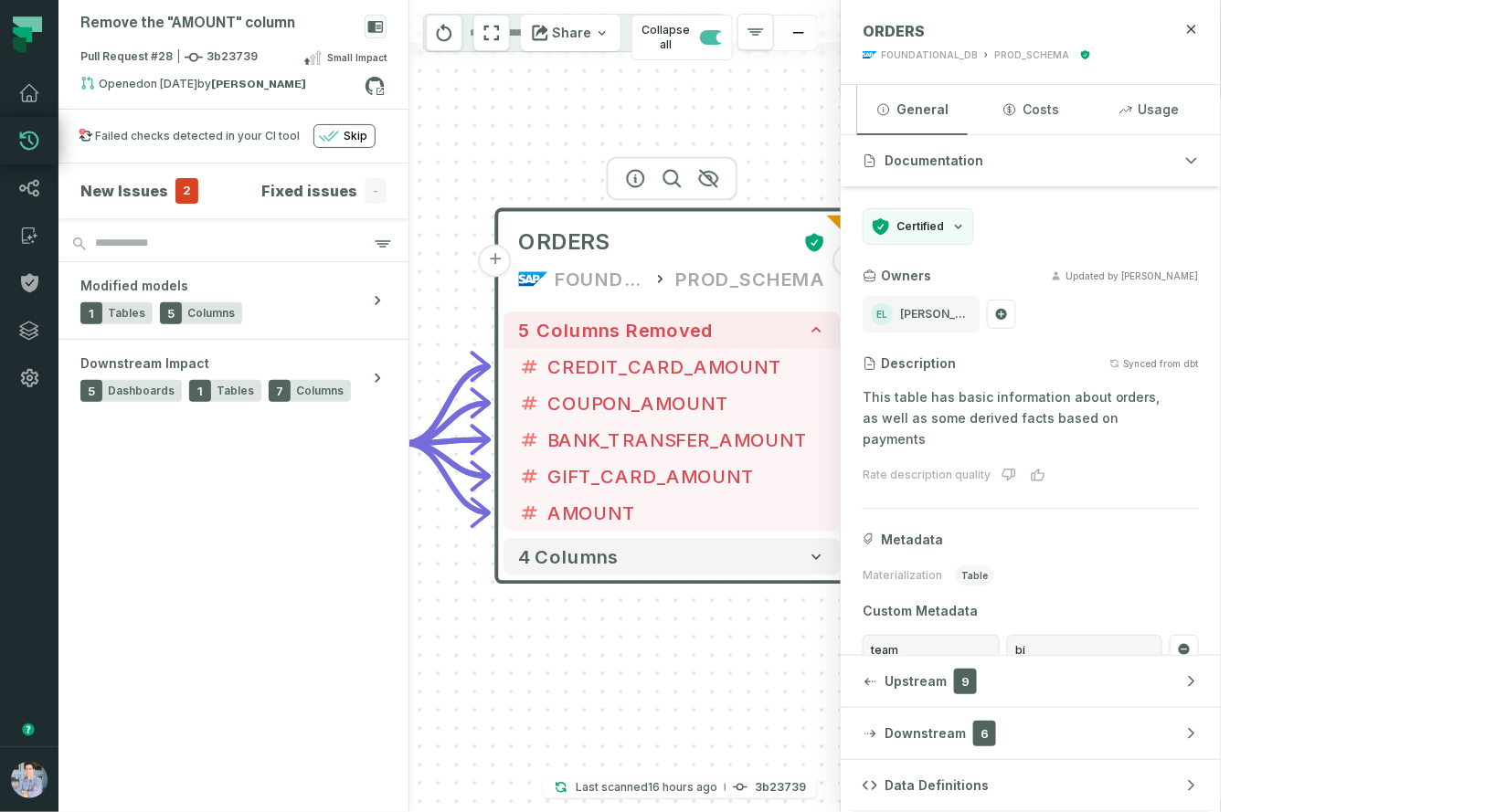
click at [1221, 783] on button "Data Definitions" at bounding box center [1031, 785] width 380 height 51
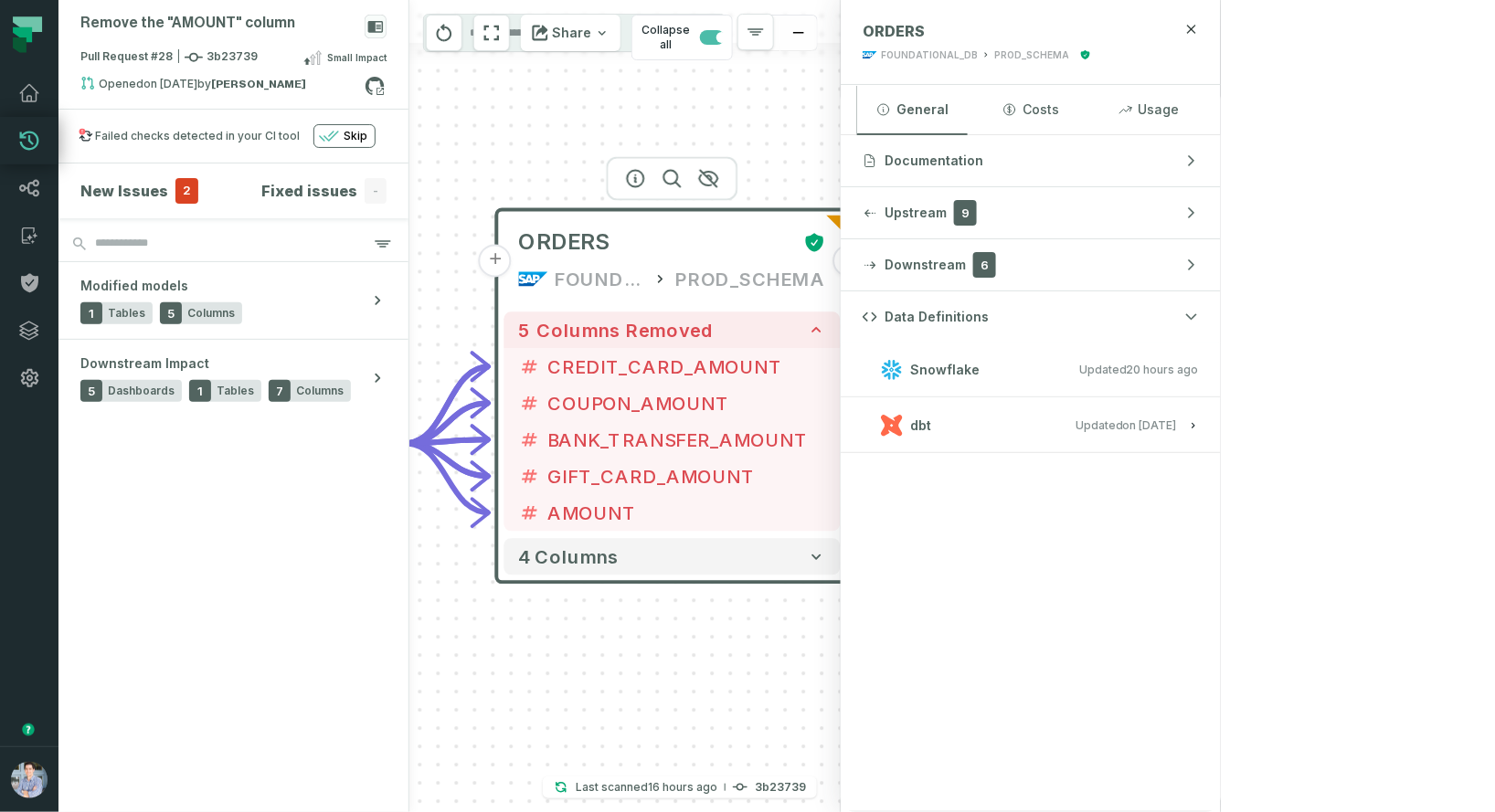
click at [1177, 425] on relative-time "[DATE] 8:48:11 PM" at bounding box center [1150, 425] width 54 height 14
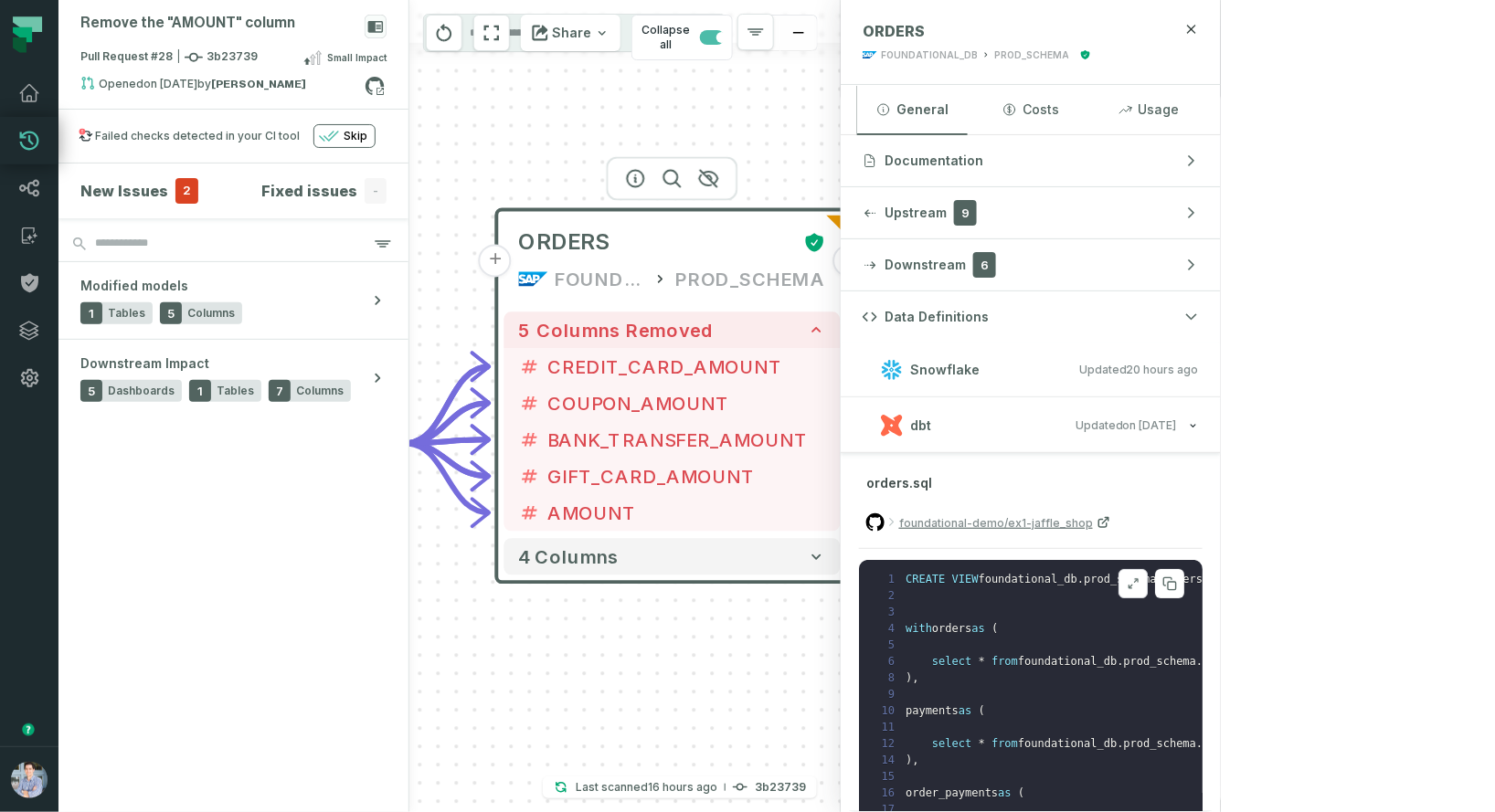
click at [1140, 580] on icon at bounding box center [1133, 584] width 13 height 15
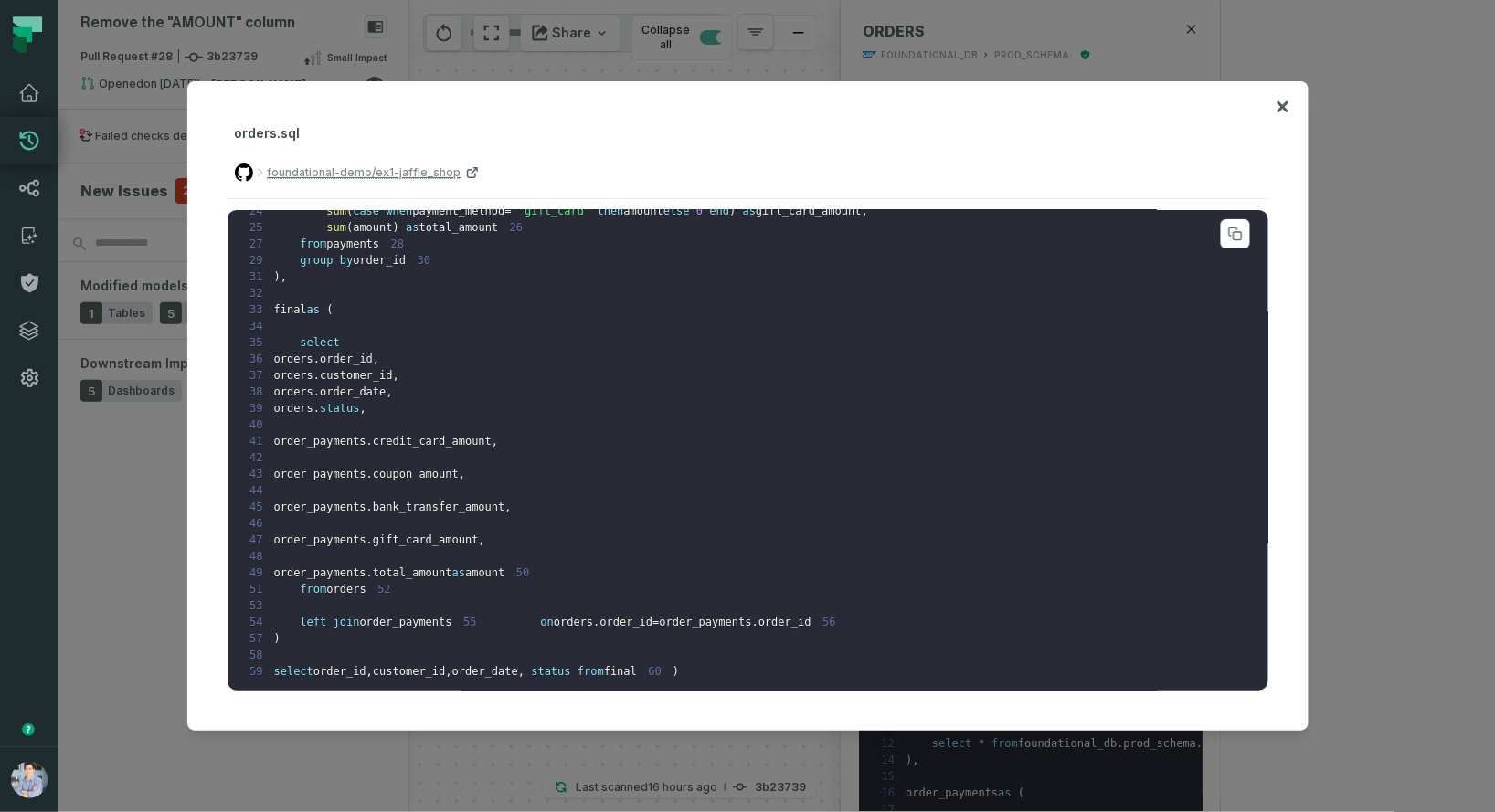
scroll to position [527, 0]
click at [1283, 105] on icon at bounding box center [1282, 107] width 11 height 11
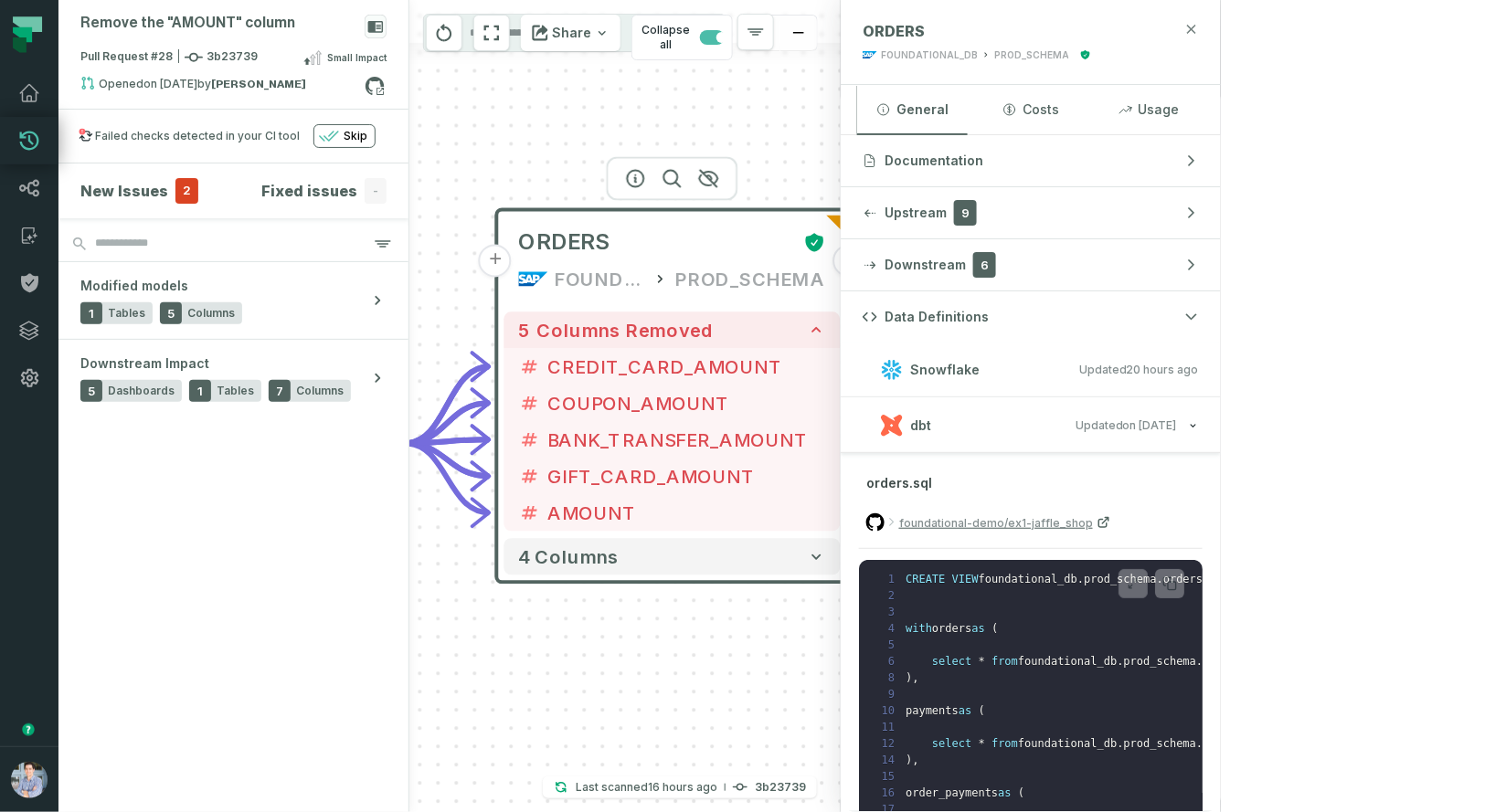
click at [1199, 31] on icon "button" at bounding box center [1191, 30] width 15 height 15
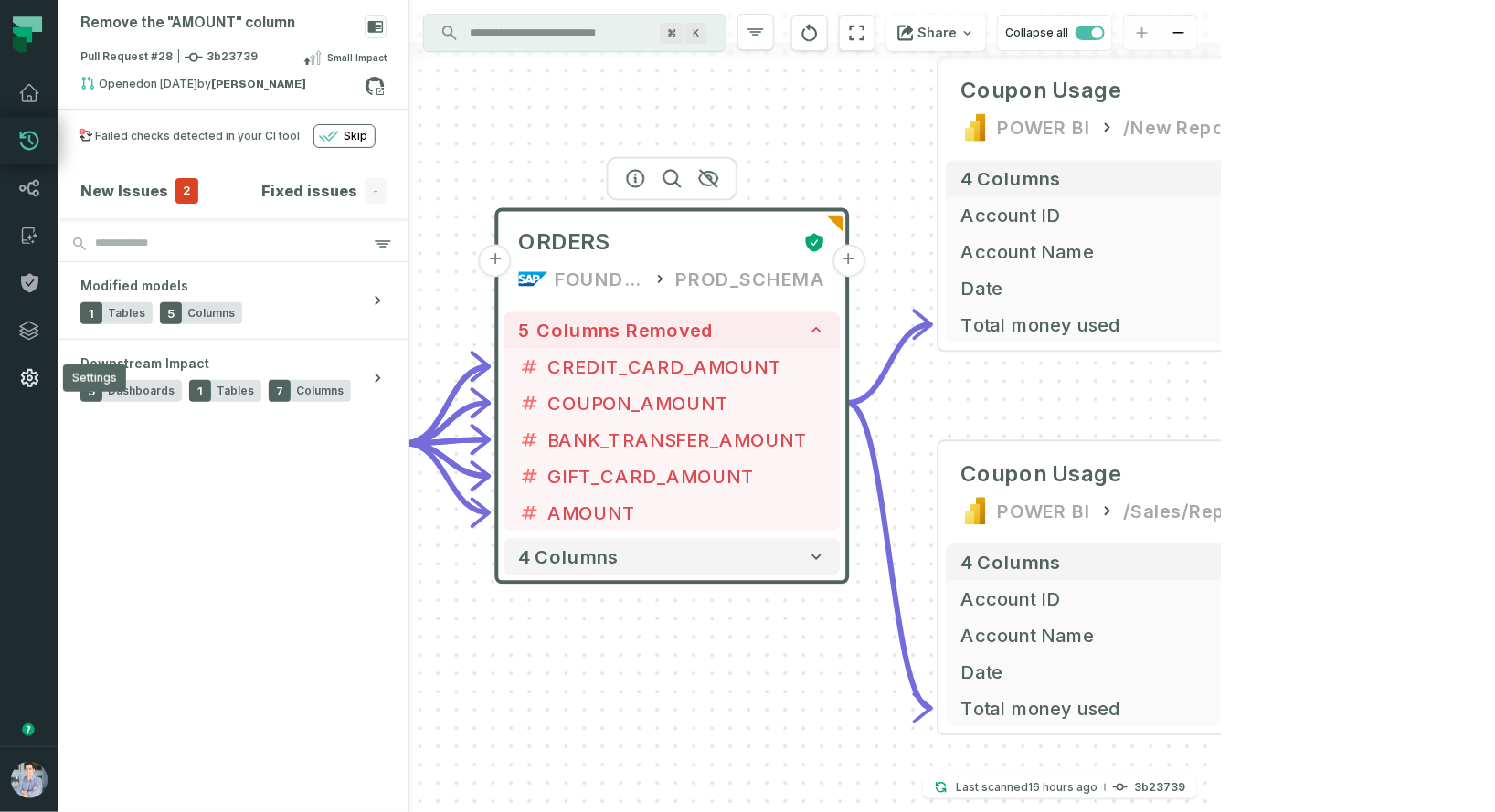
click at [37, 381] on icon at bounding box center [30, 378] width 18 height 18
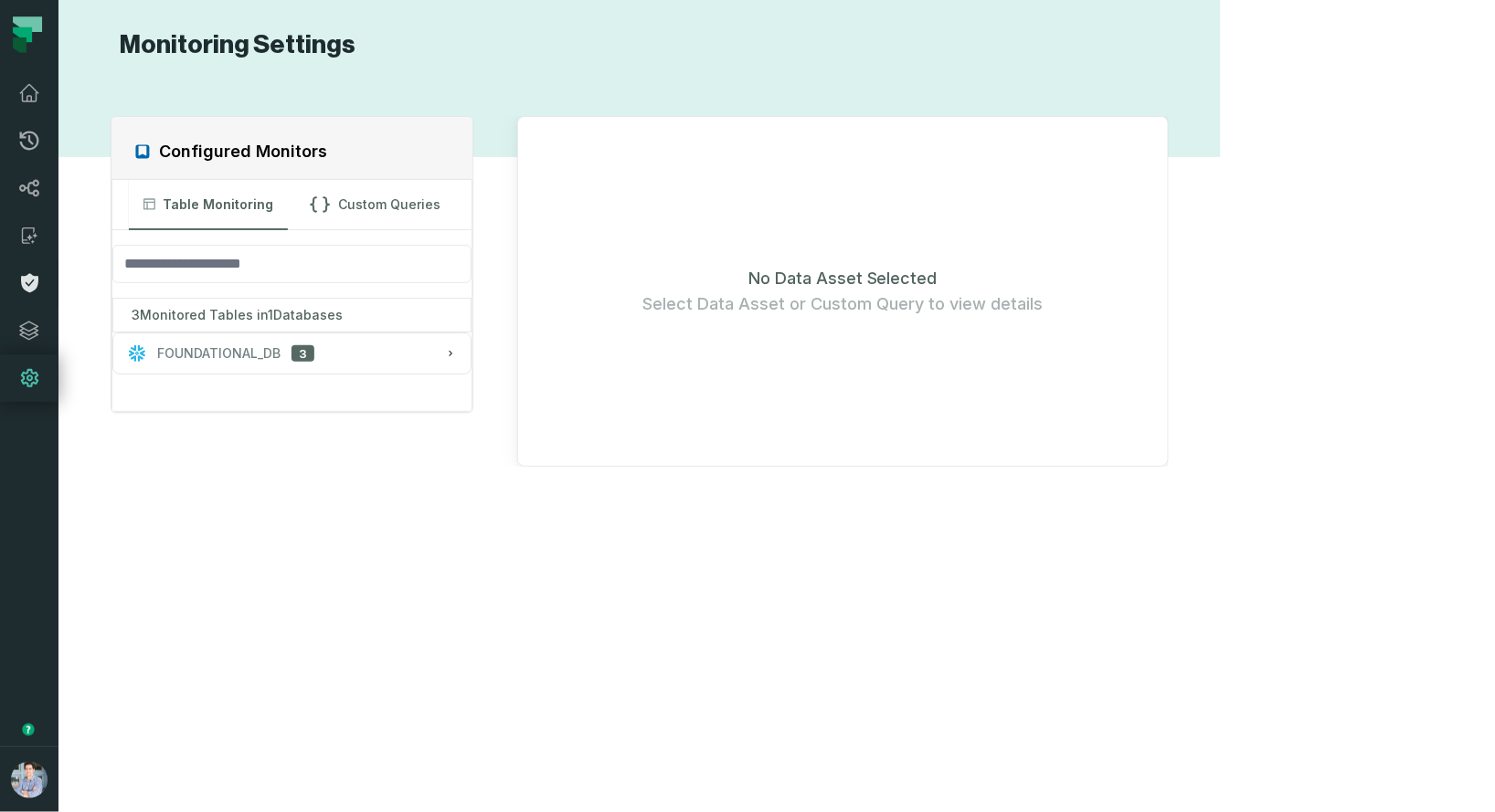
click at [26, 281] on icon at bounding box center [30, 283] width 18 height 19
